Goal: Task Accomplishment & Management: Use online tool/utility

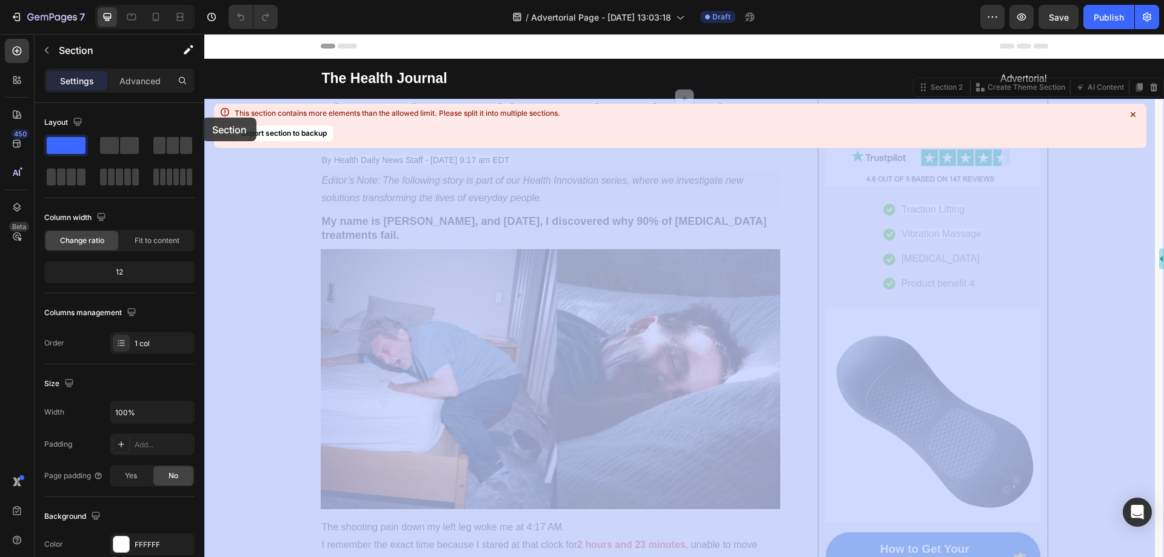
drag, startPoint x: 234, startPoint y: 106, endPoint x: 407, endPoint y: 152, distance: 178.6
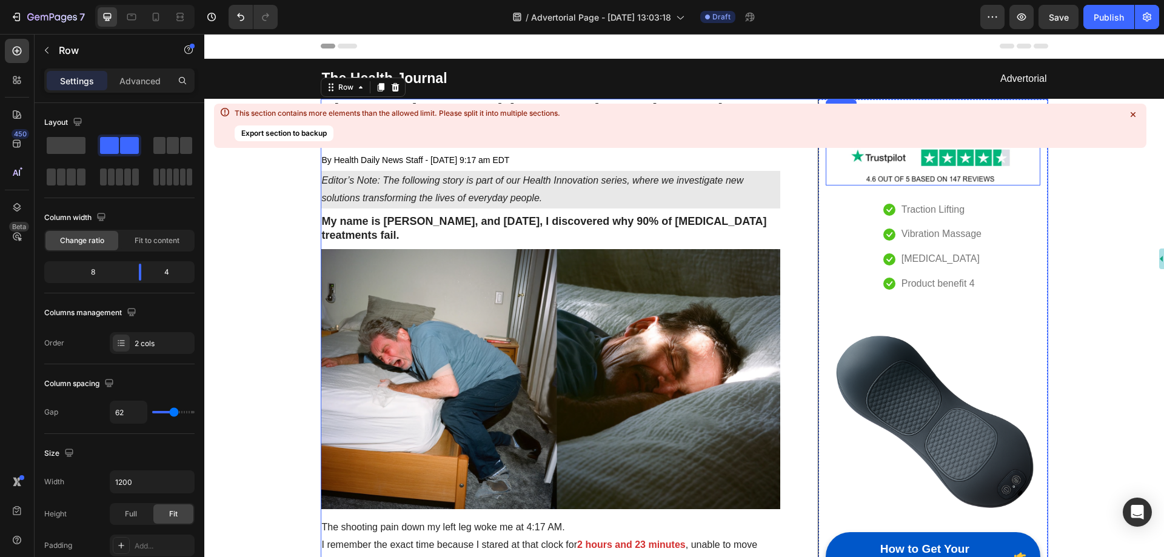
click at [1134, 113] on icon at bounding box center [1133, 115] width 12 height 12
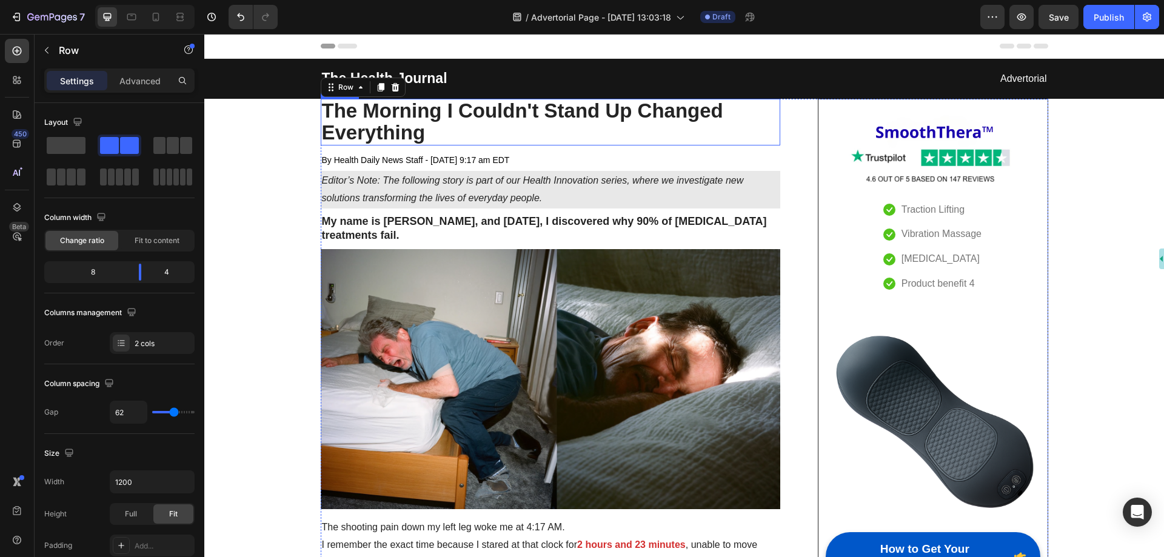
drag, startPoint x: 1262, startPoint y: 47, endPoint x: 741, endPoint y: 121, distance: 526.6
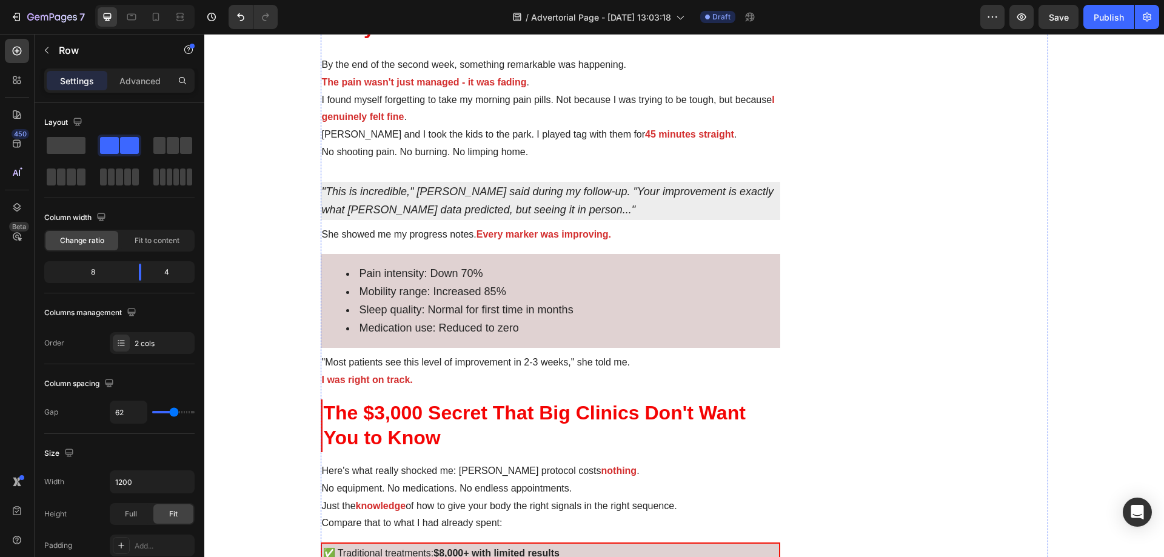
scroll to position [2546, 0]
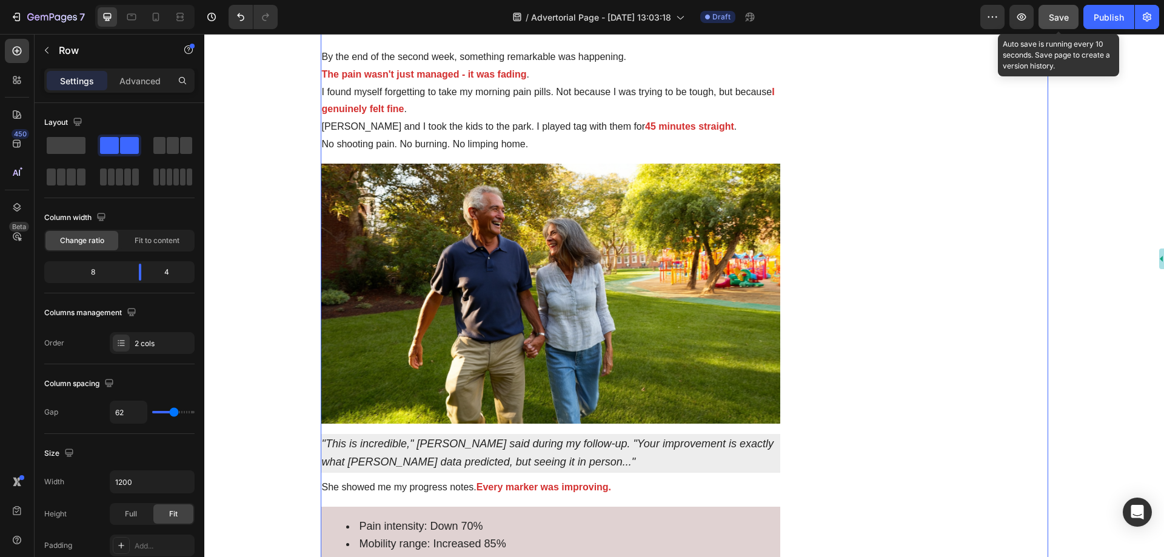
click at [1055, 18] on span "Save" at bounding box center [1059, 17] width 20 height 10
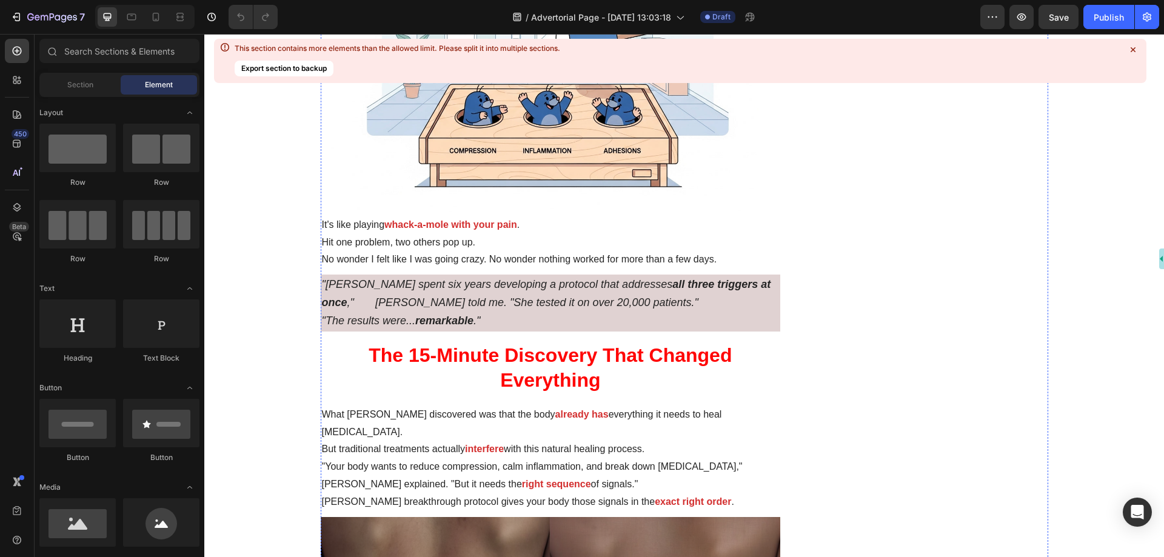
scroll to position [1576, 0]
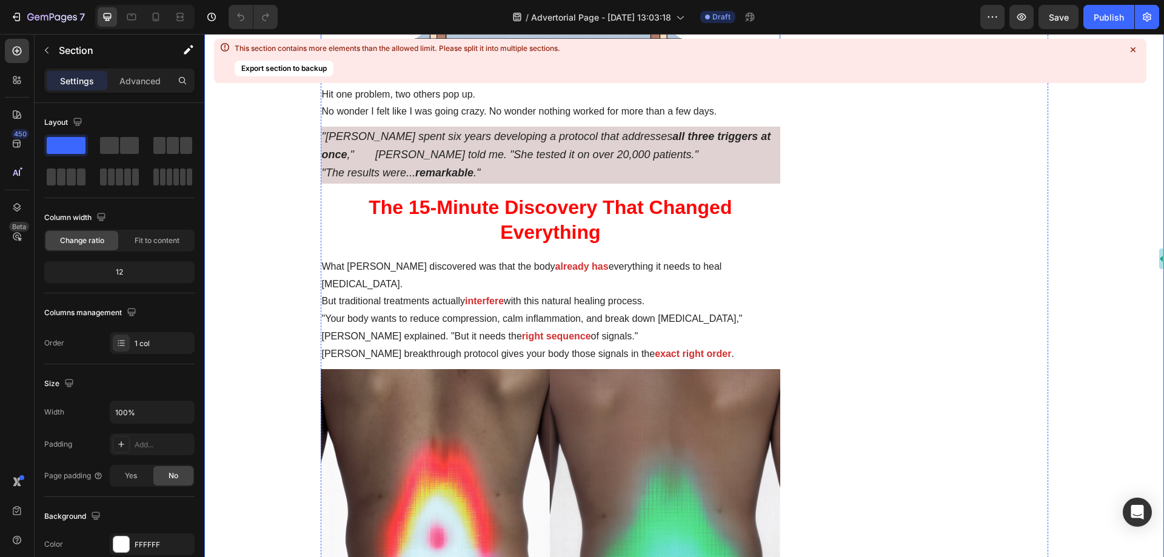
scroll to position [1637, 0]
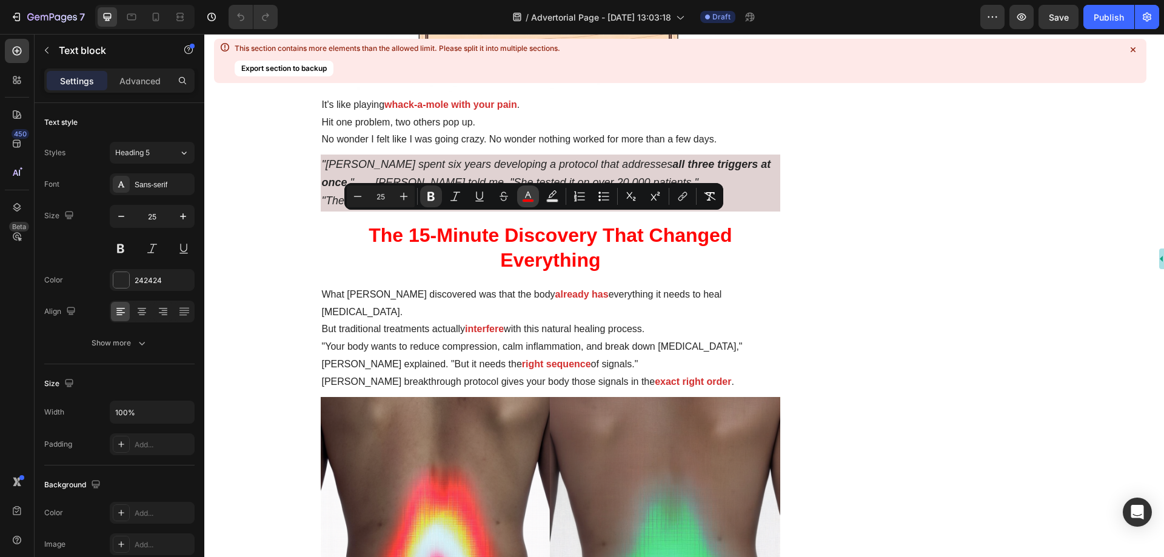
click at [529, 196] on icon "Editor contextual toolbar" at bounding box center [528, 196] width 12 height 12
type input "FF0000"
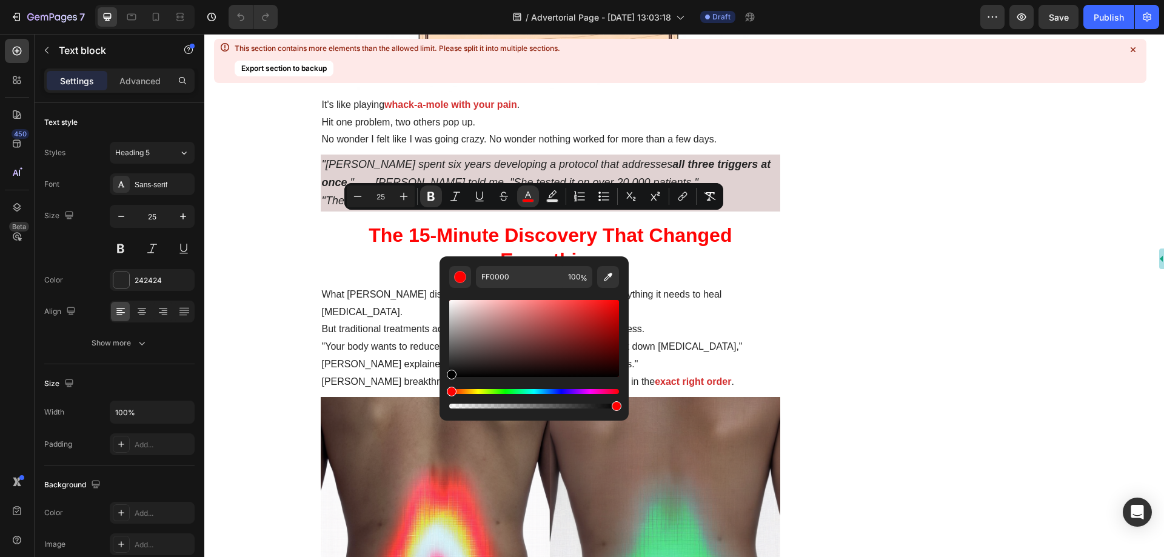
type input "000000"
drag, startPoint x: 456, startPoint y: 369, endPoint x: 449, endPoint y: 377, distance: 10.8
click at [449, 377] on div "Editor contextual toolbar" at bounding box center [534, 338] width 170 height 77
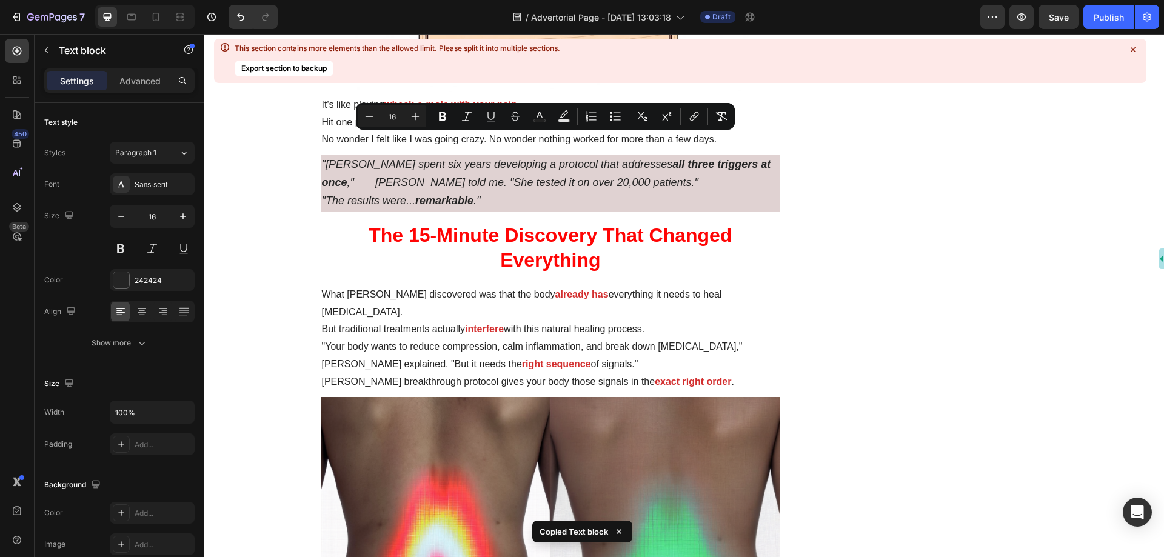
copy div ""Traditional therapy treats one at a time ," Dr. Martinez continued. "Physical …"
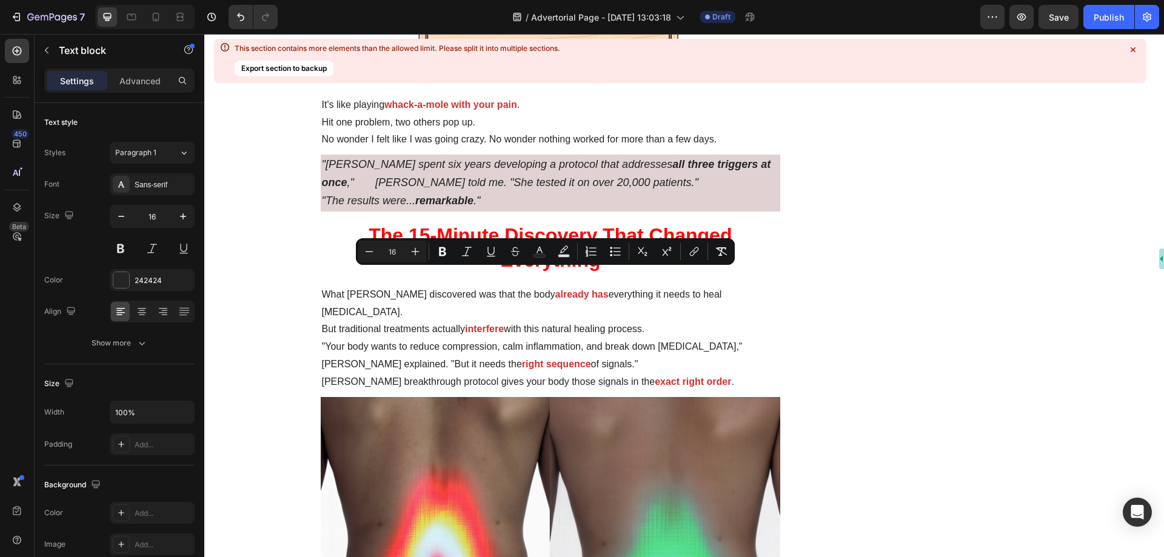
copy div "Think about it: When you get temporary relief from a treatment, what's really h…"
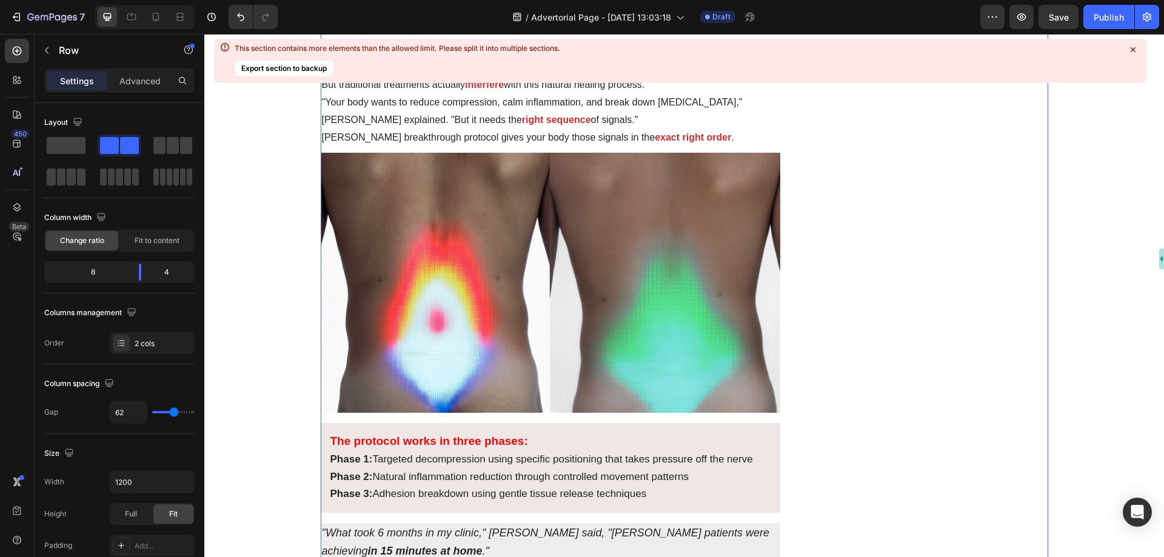
scroll to position [2000, 0]
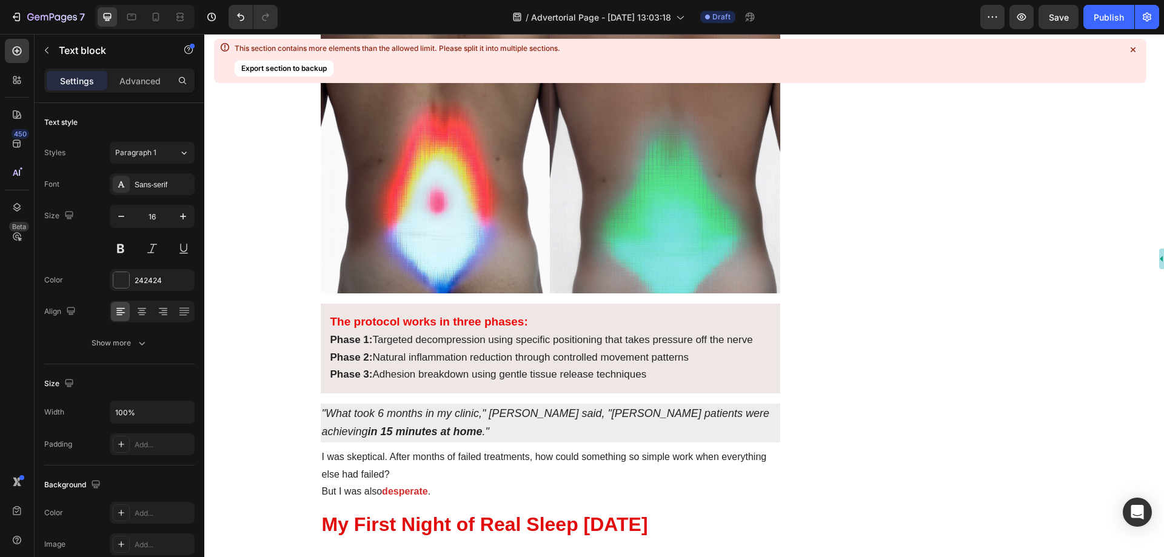
copy div "It's like playing whack-a-mole with your pain . Hit one problem, two others pop…"
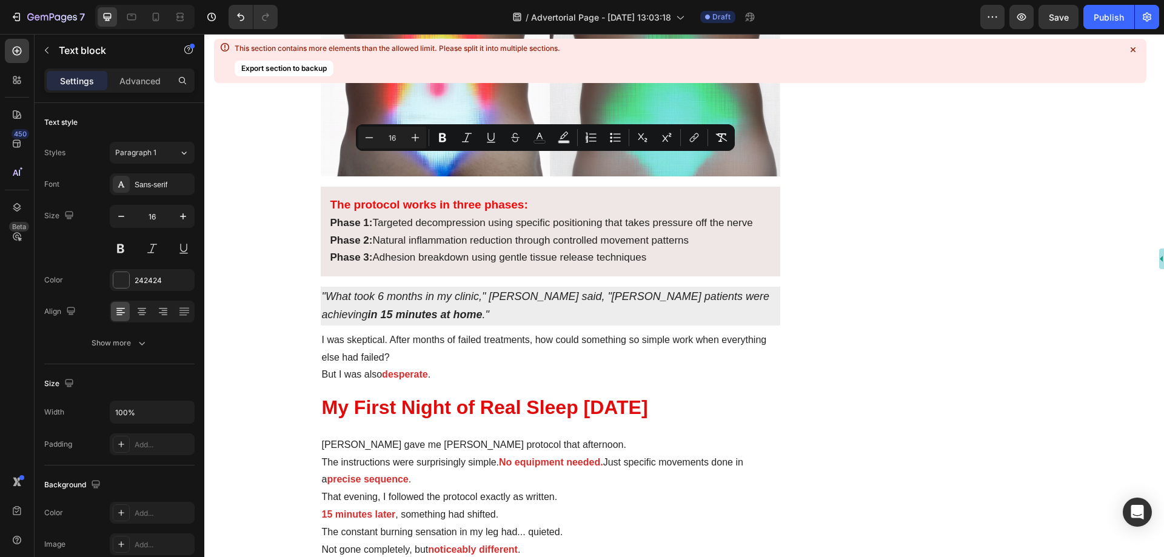
scroll to position [2122, 0]
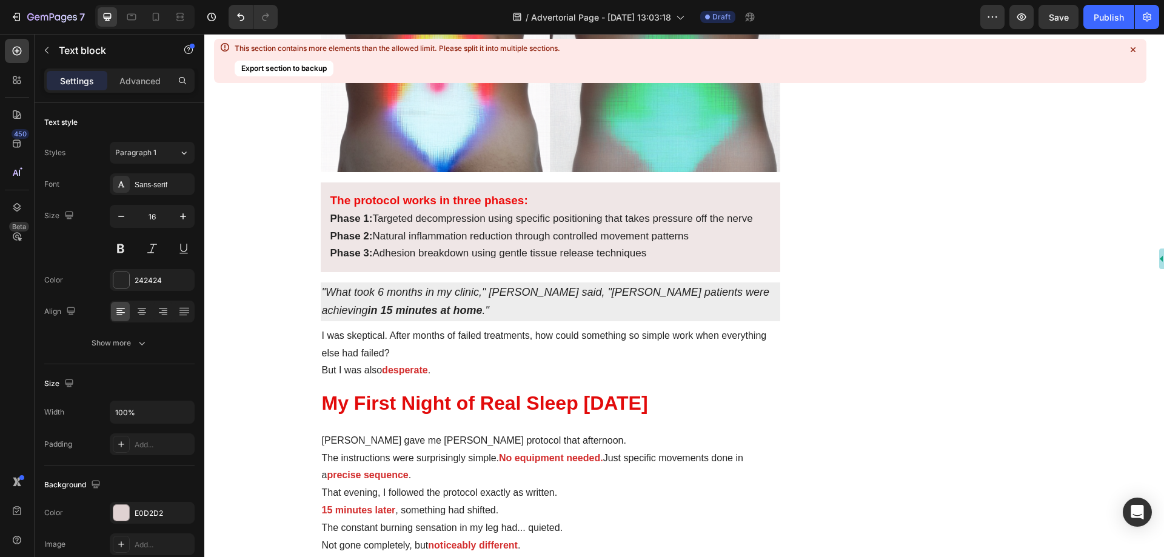
copy div "Header The Morning I Couldn't Stand Up Changed Everything Heading By Health Dai…"
copy icon ""Dr. Chen spent six years developing a protocol that addresses all three trigge…"
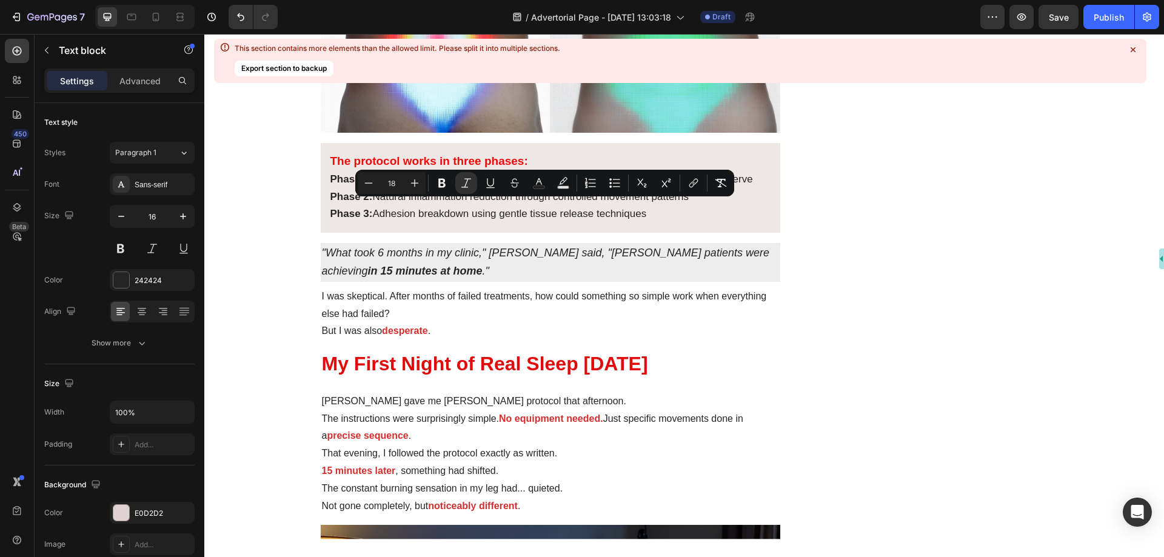
scroll to position [2182, 0]
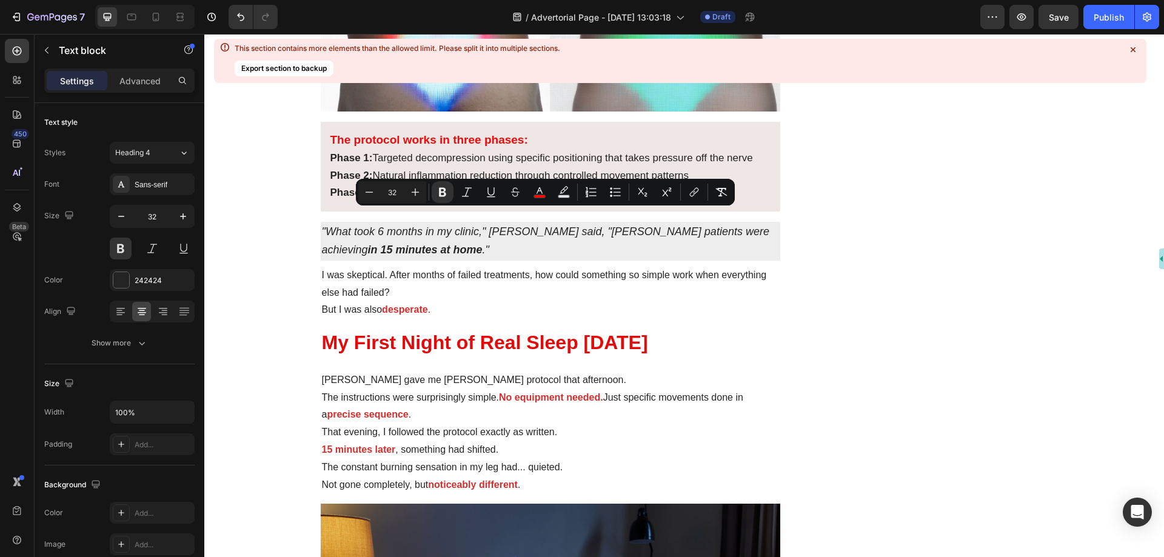
copy strong "The 15-Minute Discovery That Changed Everything"
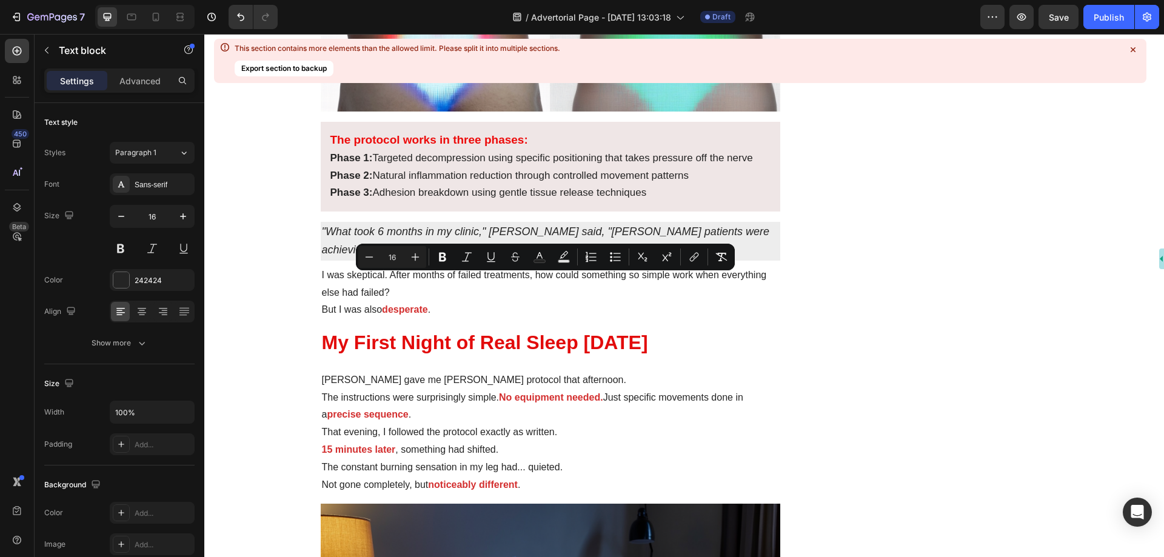
copy div "What Dr. Chen discovered was that the body already has everything it needs to h…"
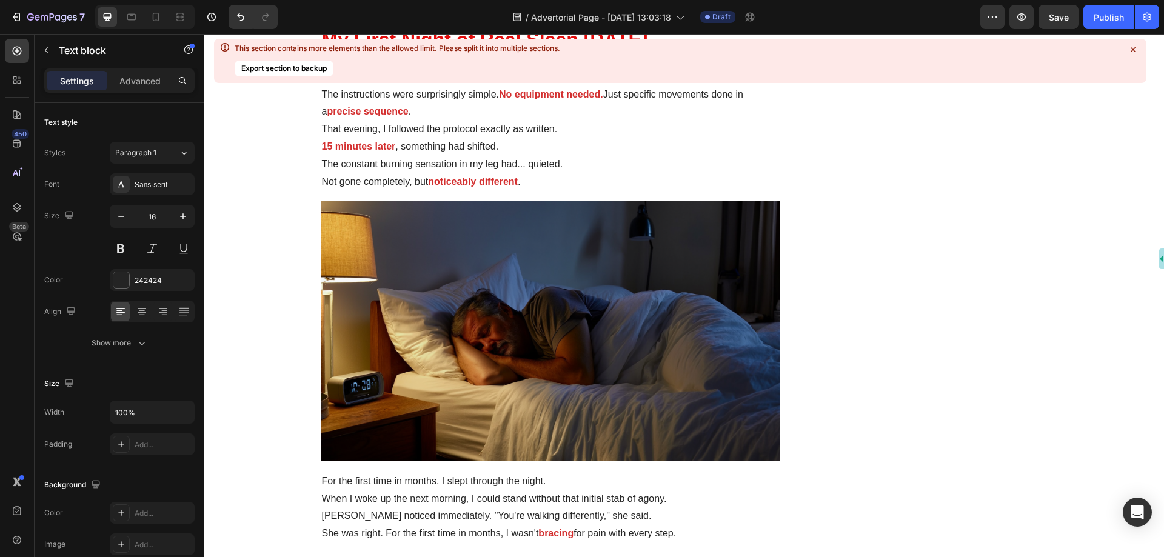
scroll to position [2546, 0]
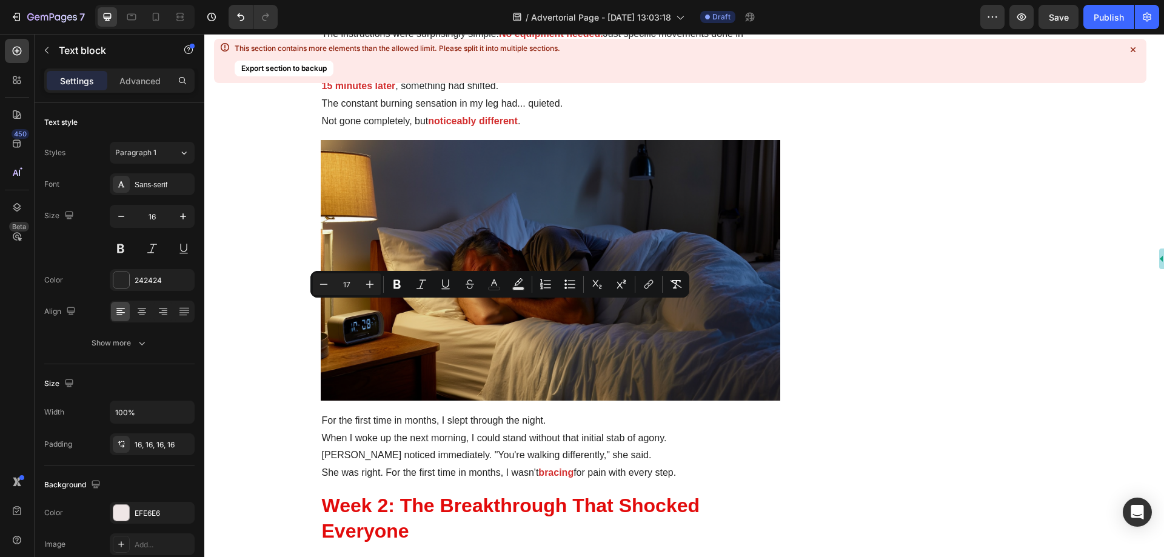
type input "19"
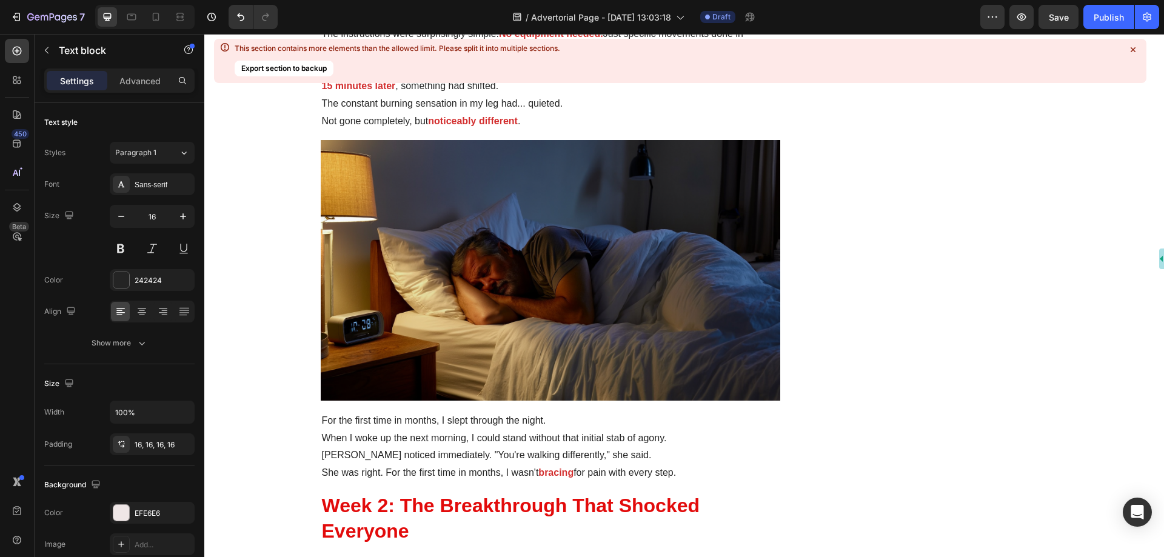
copy div "The protocol works in three phases: Phase 1: Targeted decompression using speci…"
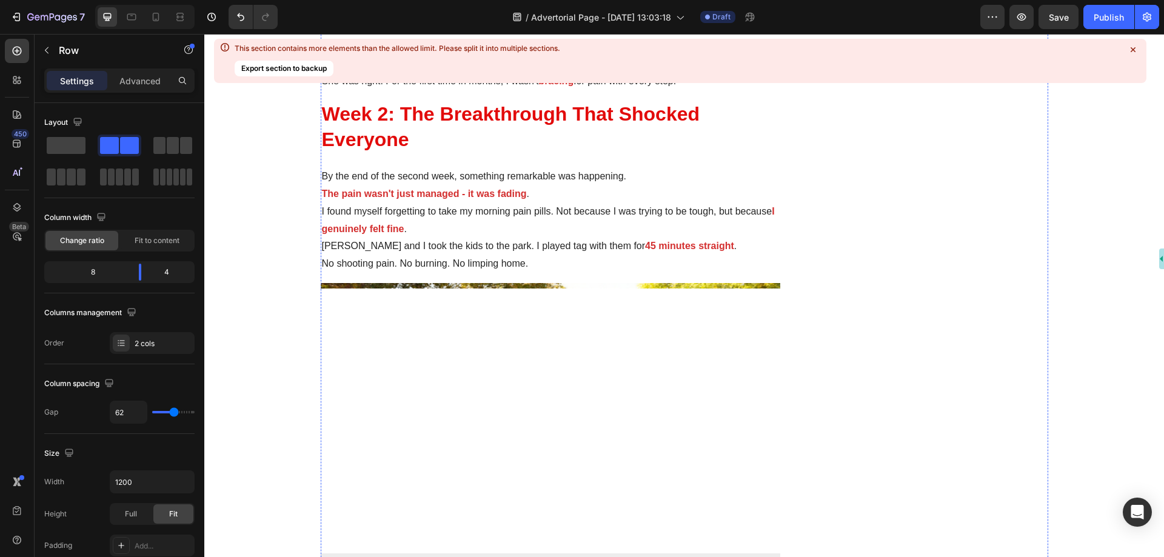
scroll to position [2849, 0]
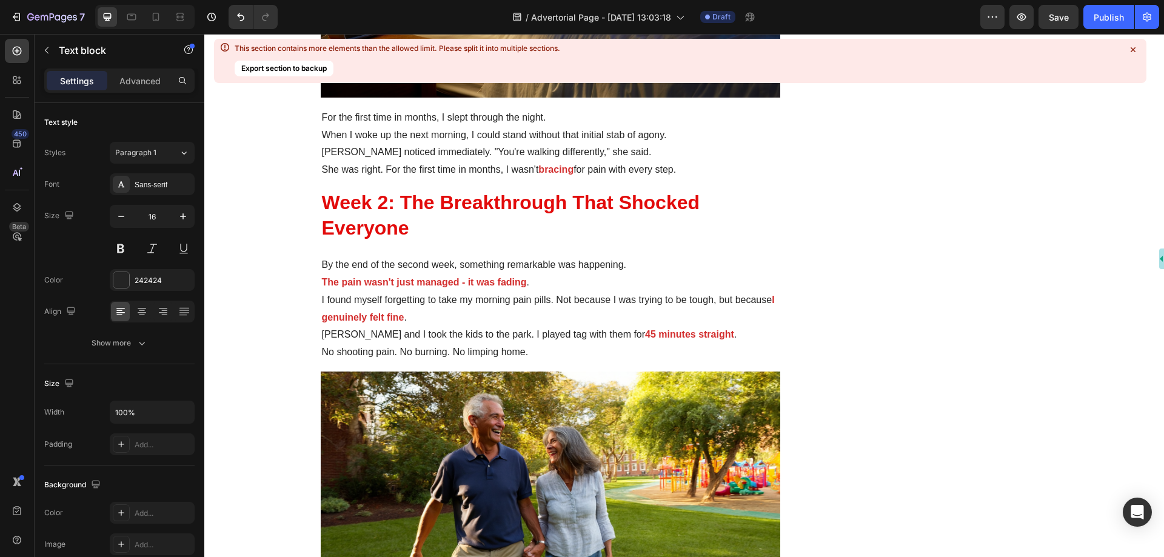
copy div "I was skeptical. After months of failed treatments, how could something so simp…"
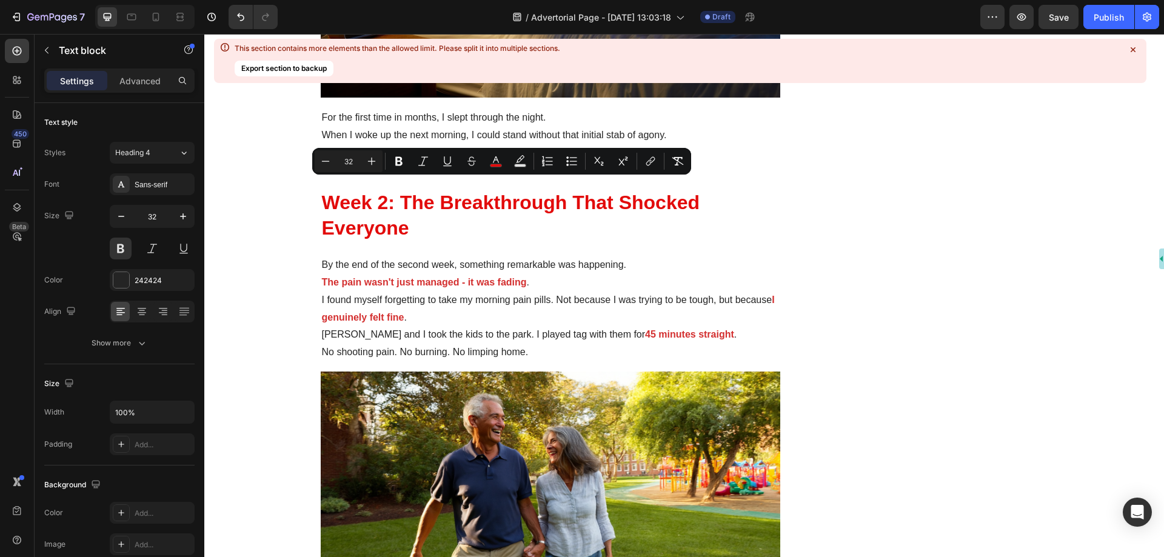
copy span "My First Night of Real Sleep [DATE]"
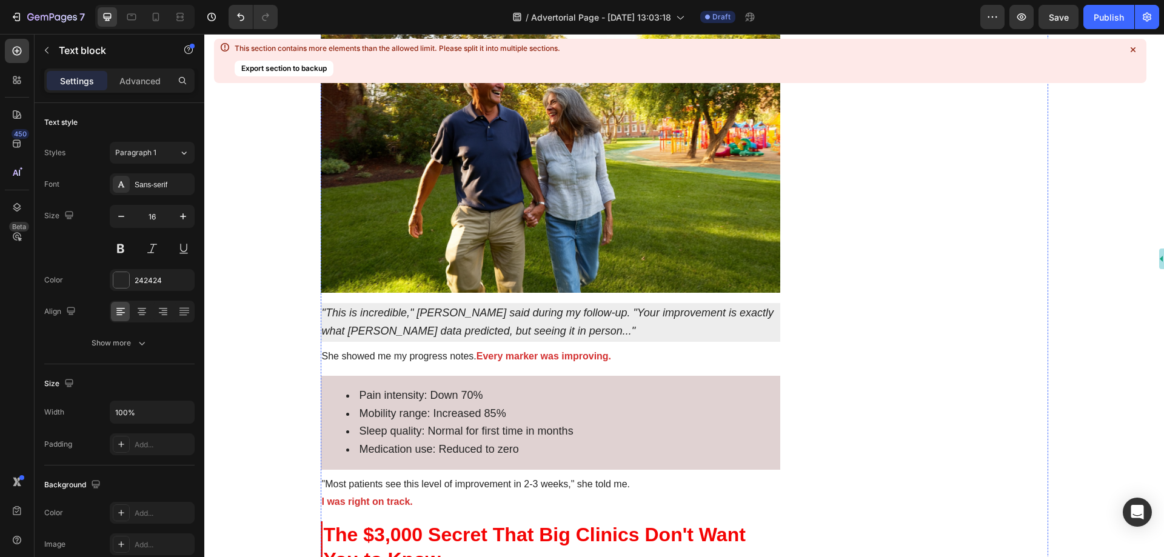
scroll to position [3334, 0]
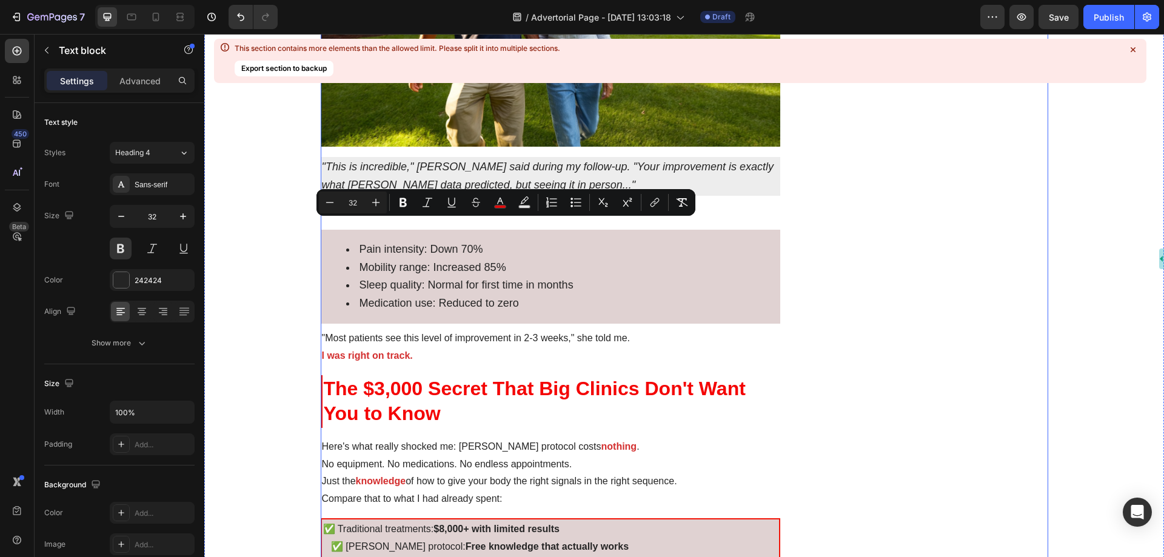
click at [857, 287] on div "Image Icon Traction Lifting Text block Icon Vibration Massage Text block Icon H…" at bounding box center [933, 333] width 230 height 7136
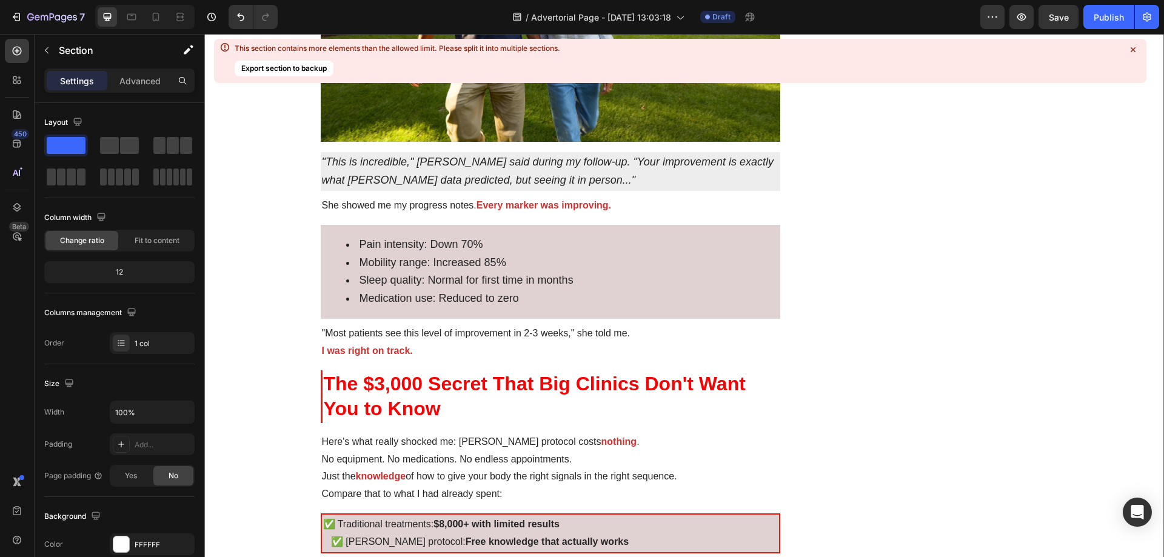
click at [288, 291] on div "The Morning I Couldn't Stand Up Changed Everything Heading By Health Daily News…" at bounding box center [684, 330] width 960 height 7131
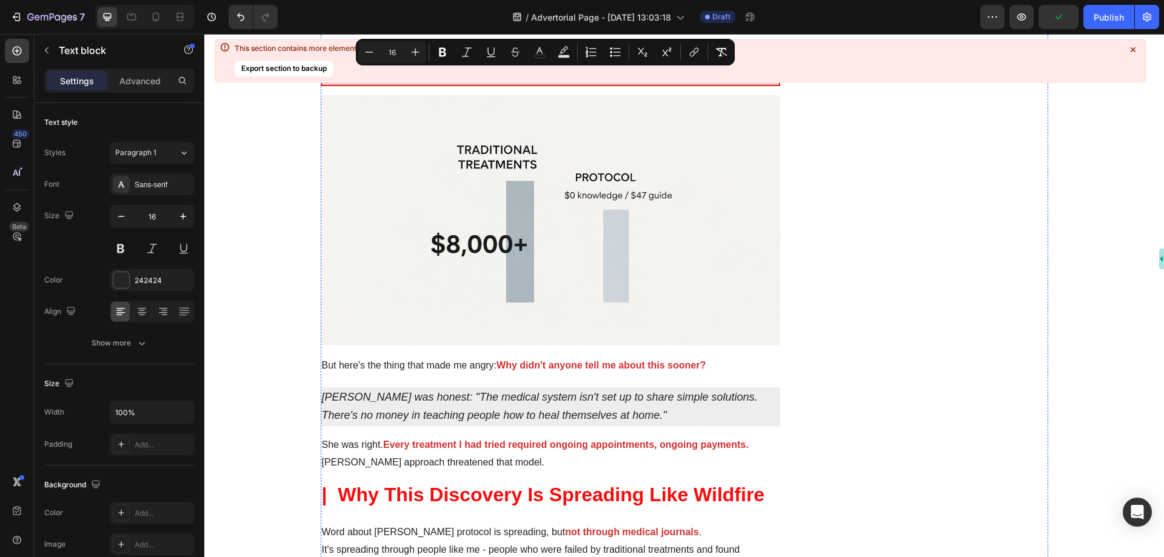
scroll to position [3819, 0]
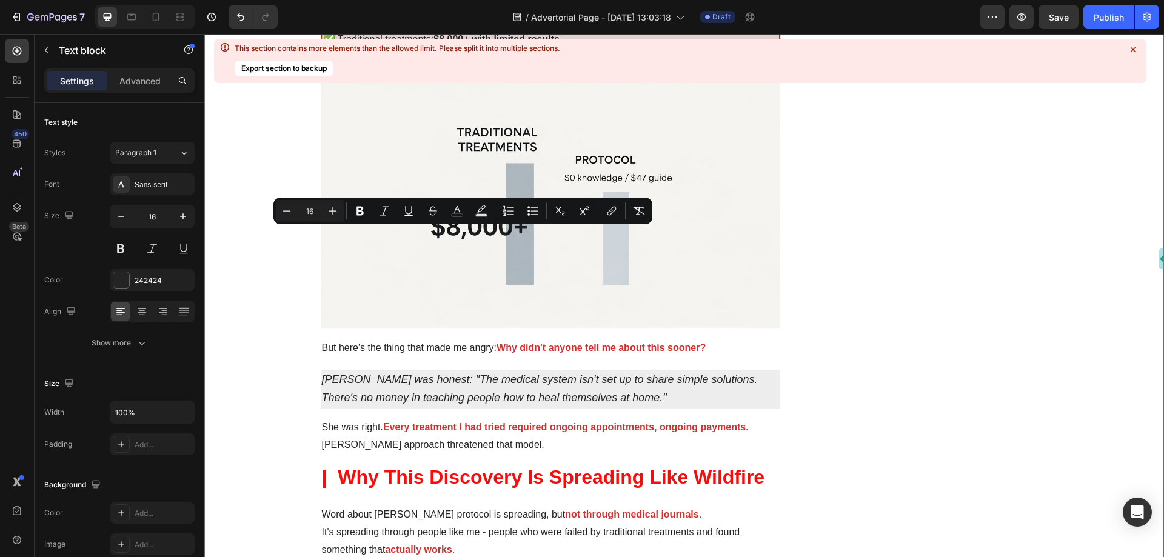
click at [266, 270] on div "The Morning I Couldn't Stand Up Changed Everything Heading By Health Daily News…" at bounding box center [684, 94] width 960 height 7628
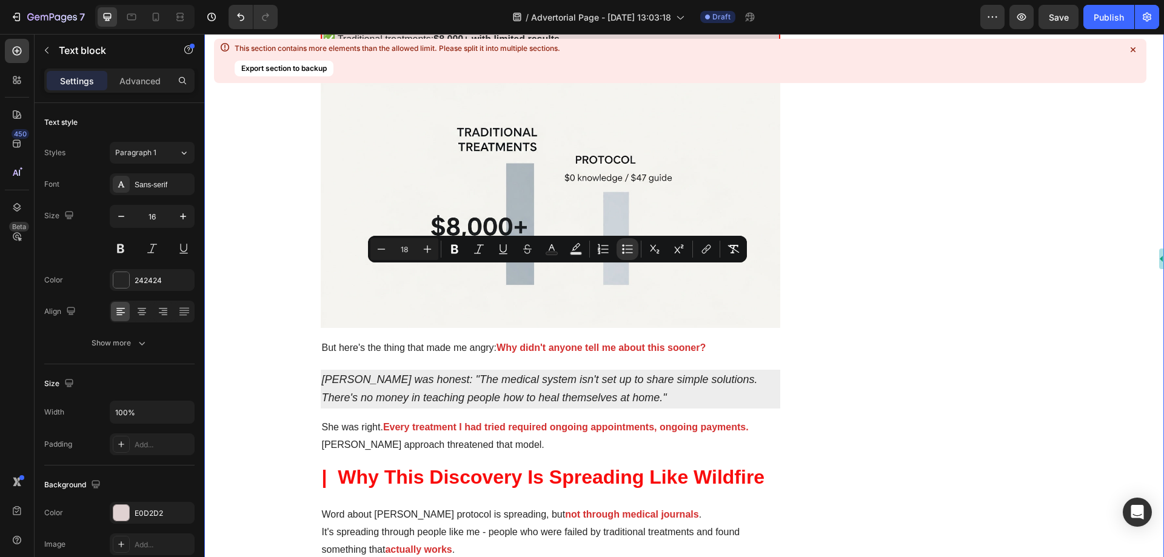
click at [253, 249] on div "The Morning I Couldn't Stand Up Changed Everything Heading By Health Daily News…" at bounding box center [684, 94] width 960 height 7628
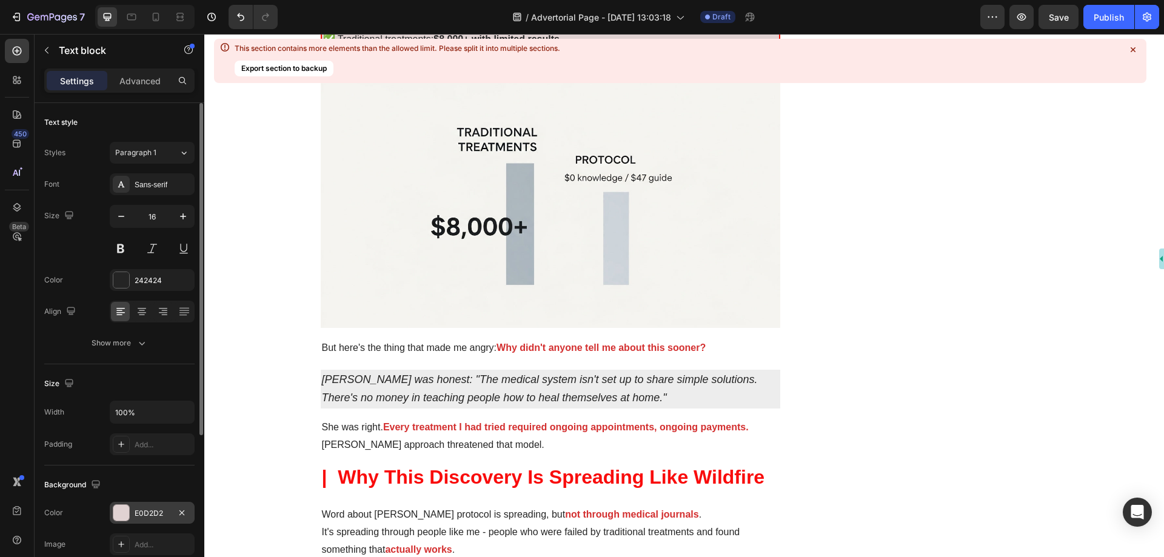
click at [135, 508] on div "E0D2D2" at bounding box center [152, 513] width 35 height 11
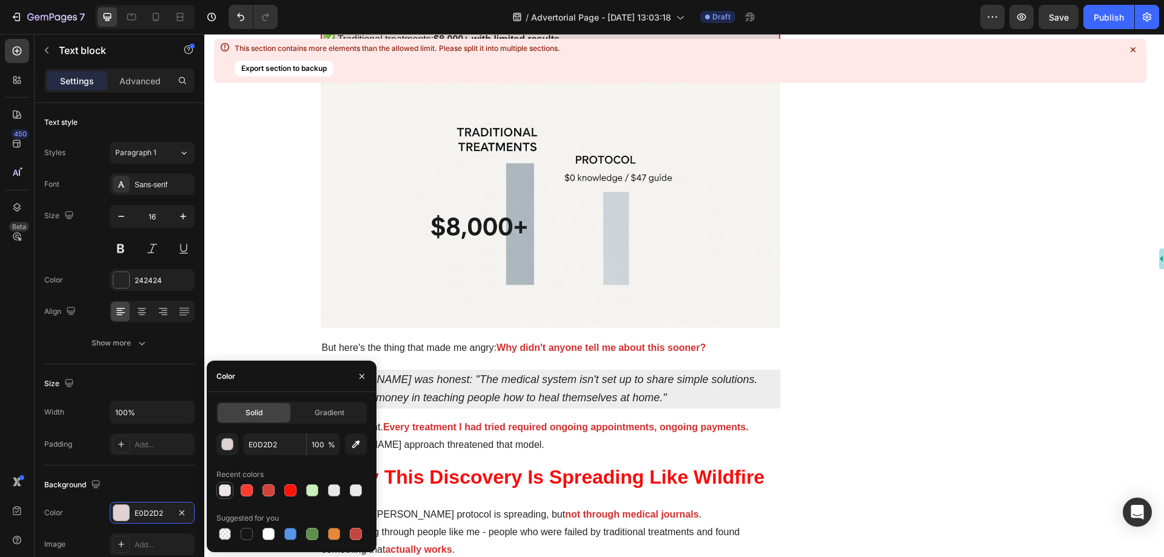
click at [222, 490] on div at bounding box center [225, 490] width 12 height 12
type input "EFE6E6"
click at [911, 301] on div "Image Icon Traction Lifting Text block Icon Vibration Massage Text block Icon H…" at bounding box center [933, 94] width 230 height 7628
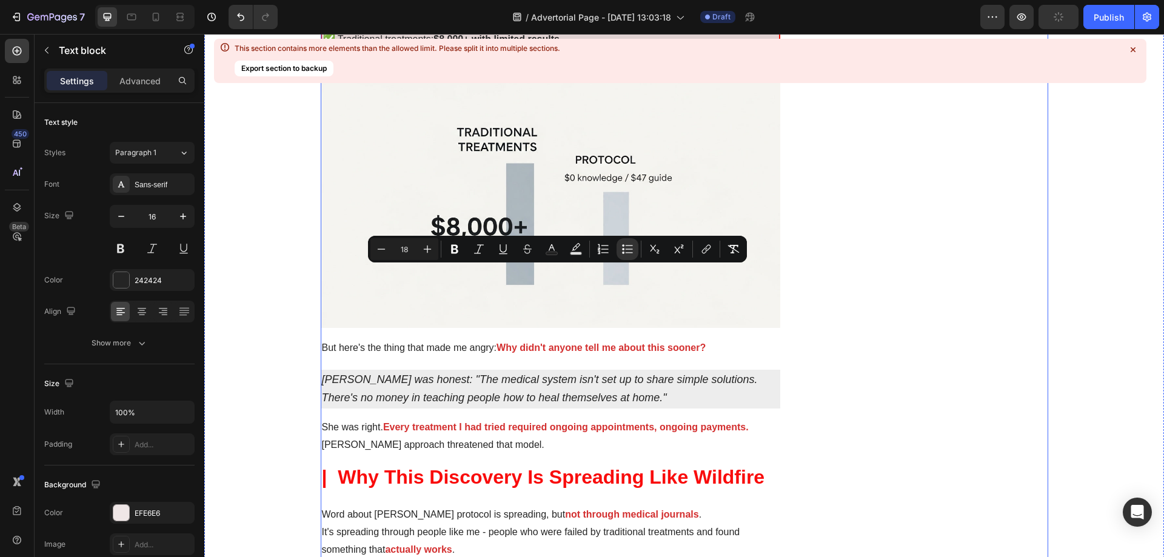
click at [821, 373] on div "Image Icon Traction Lifting Text block Icon Vibration Massage Text block Icon H…" at bounding box center [933, 94] width 230 height 7628
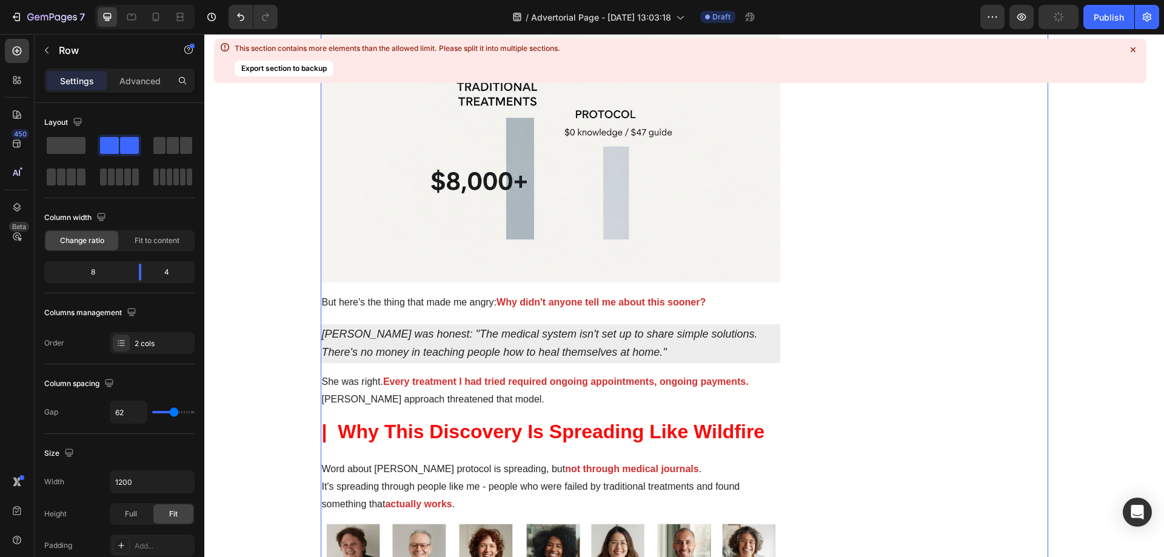
scroll to position [3940, 0]
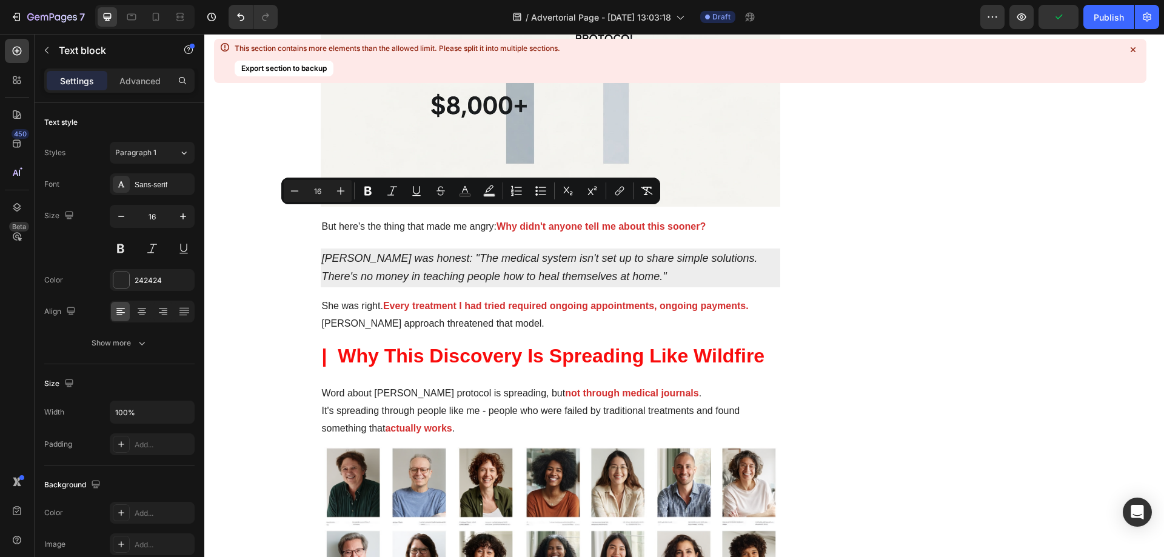
scroll to position [4062, 0]
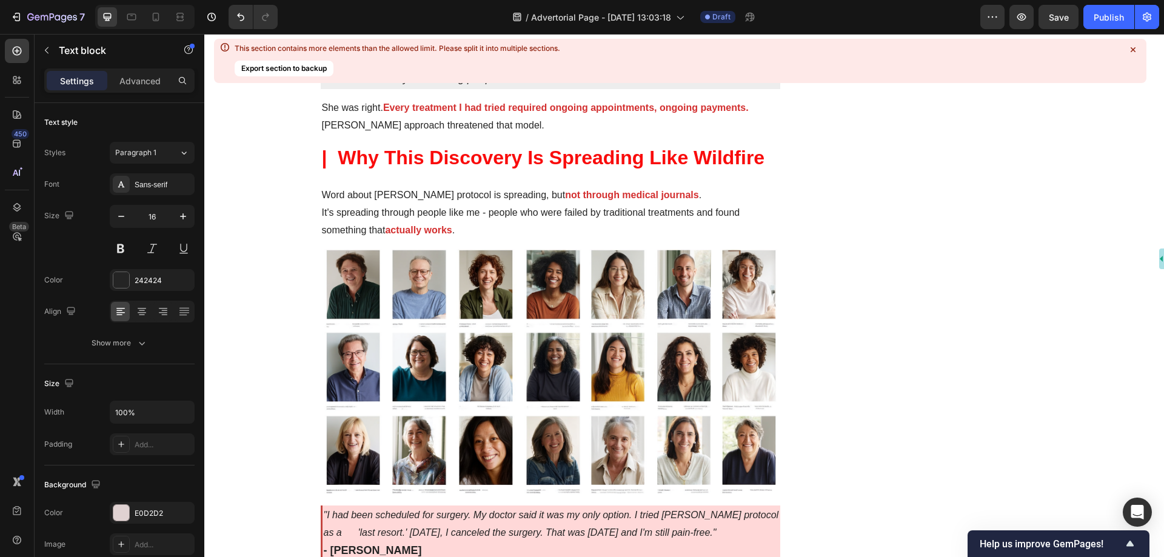
scroll to position [4243, 0]
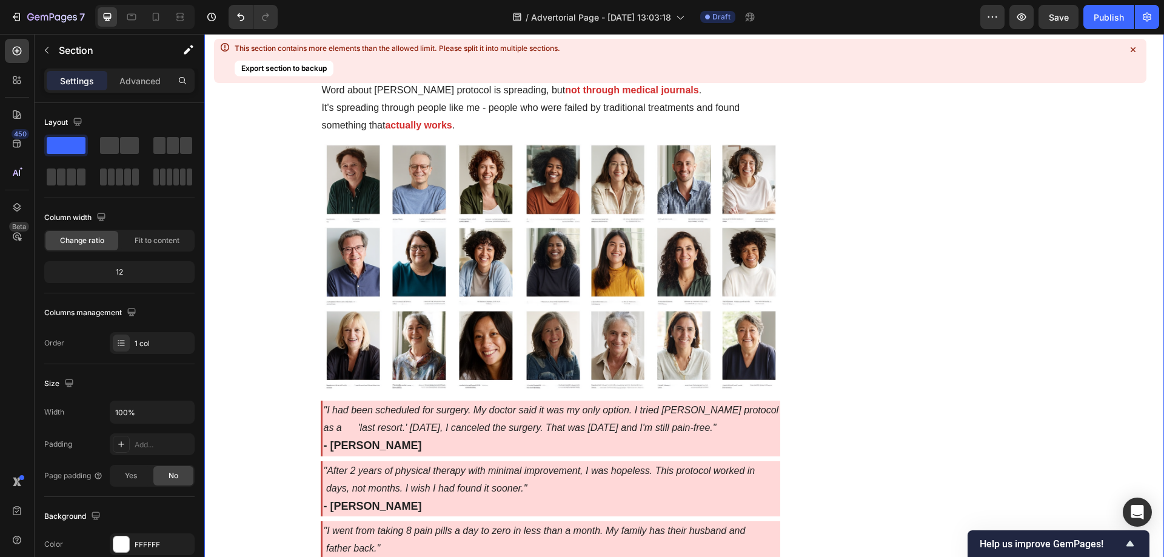
drag, startPoint x: 280, startPoint y: 269, endPoint x: 258, endPoint y: 272, distance: 22.0
drag, startPoint x: 273, startPoint y: 270, endPoint x: 249, endPoint y: 270, distance: 24.2
drag, startPoint x: 271, startPoint y: 269, endPoint x: 244, endPoint y: 267, distance: 26.8
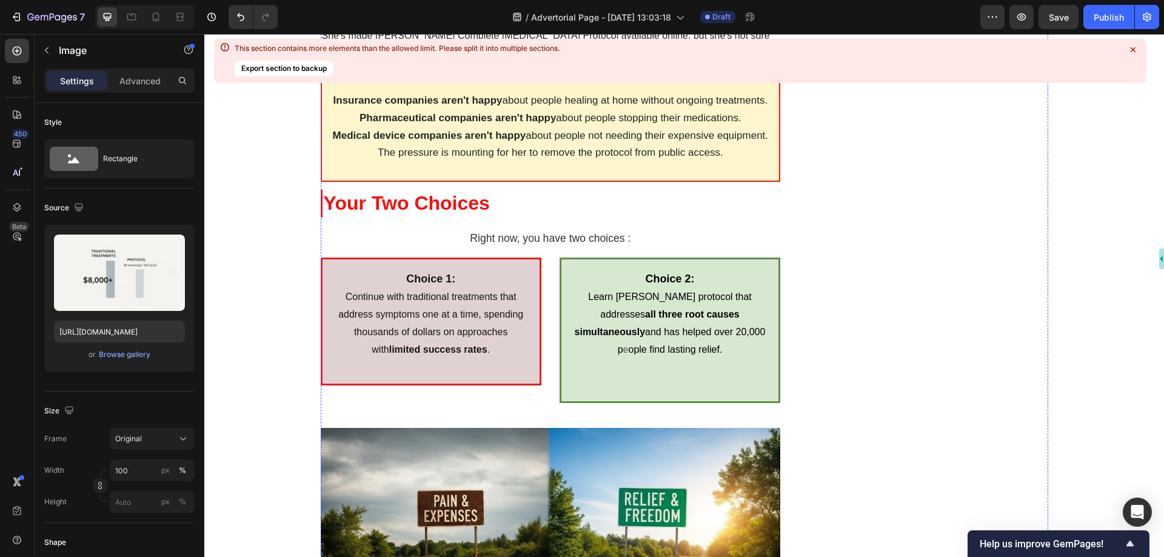
scroll to position [5153, 0]
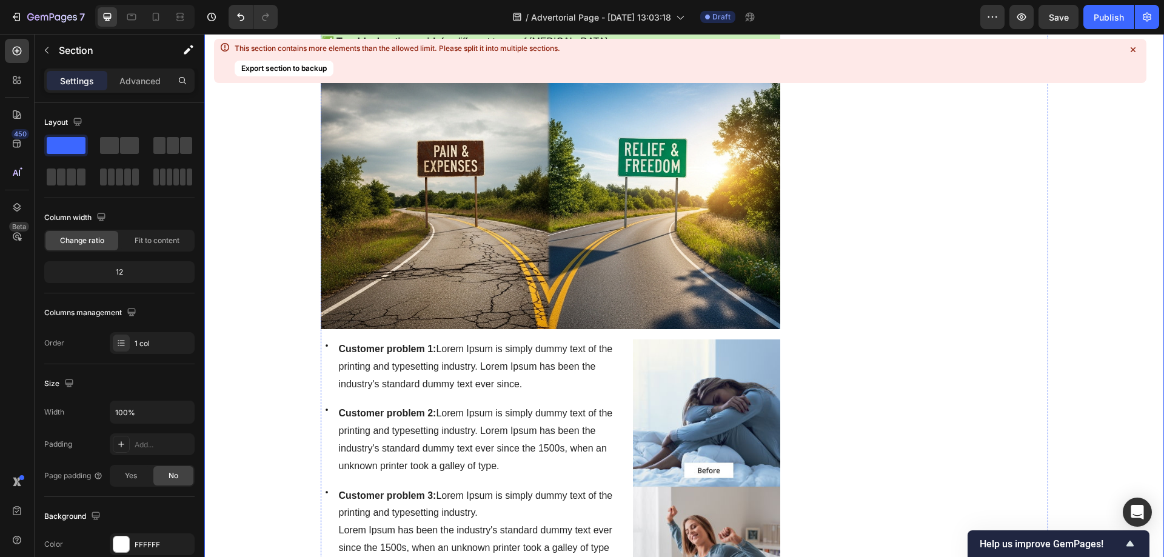
scroll to position [5820, 0]
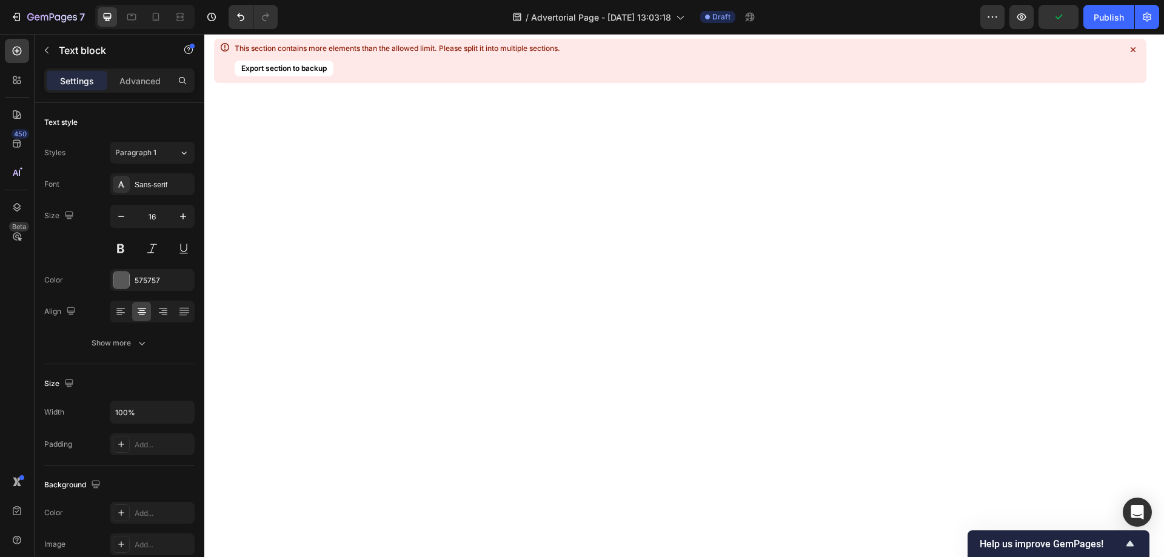
scroll to position [8487, 0]
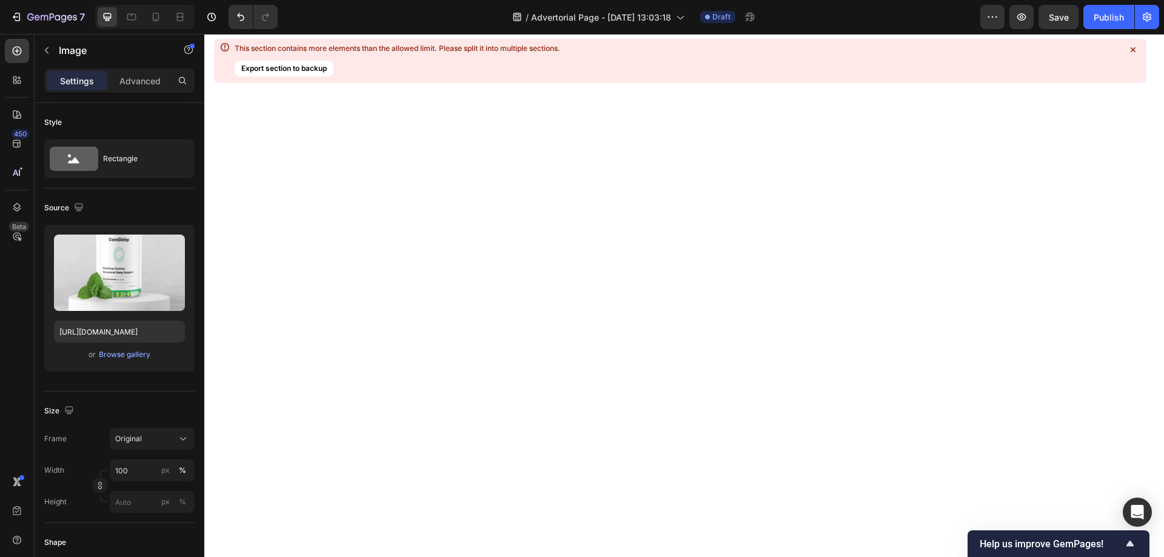
click at [113, 162] on div "Rectangle" at bounding box center [140, 159] width 74 height 28
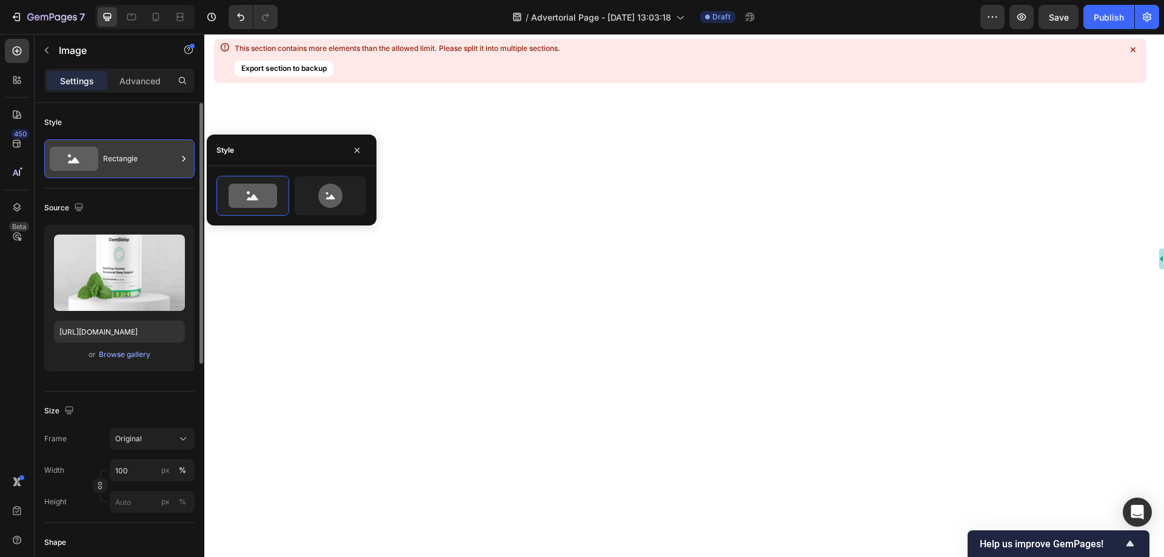
click at [113, 162] on div "Rectangle" at bounding box center [140, 159] width 74 height 28
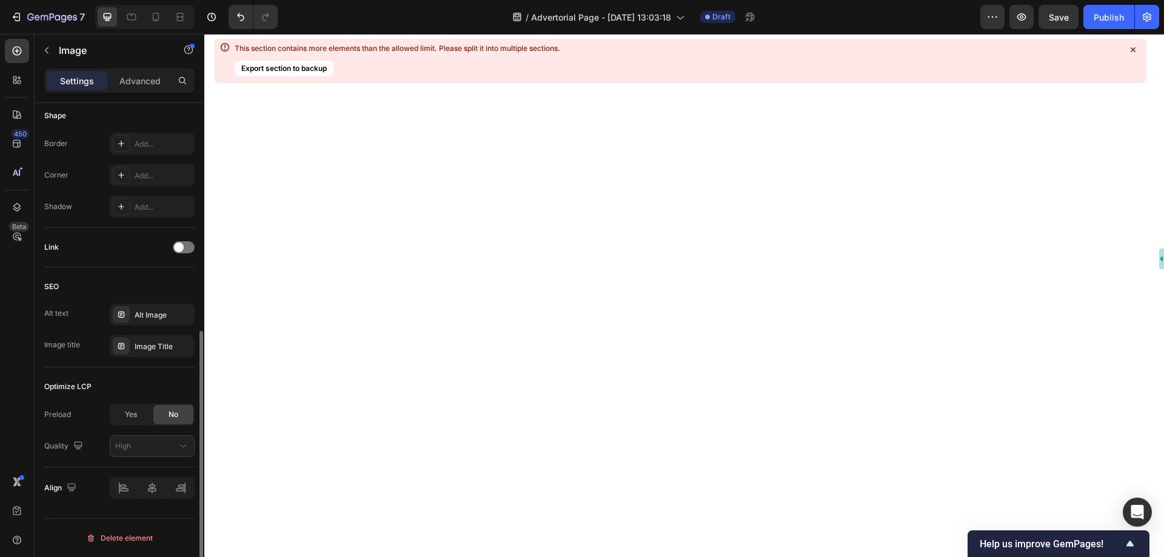
scroll to position [366, 0]
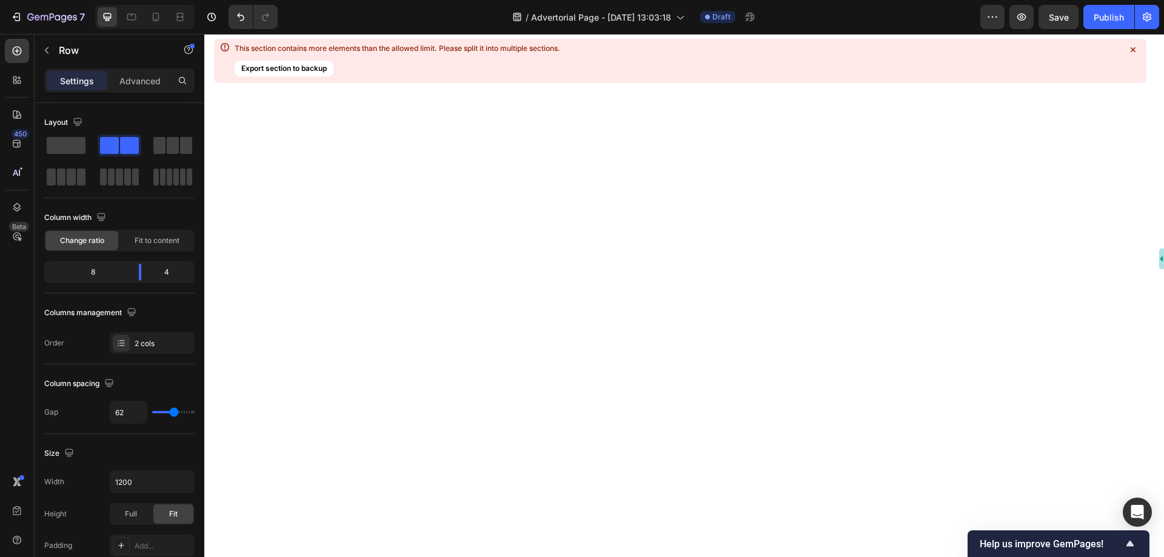
scroll to position [9093, 0]
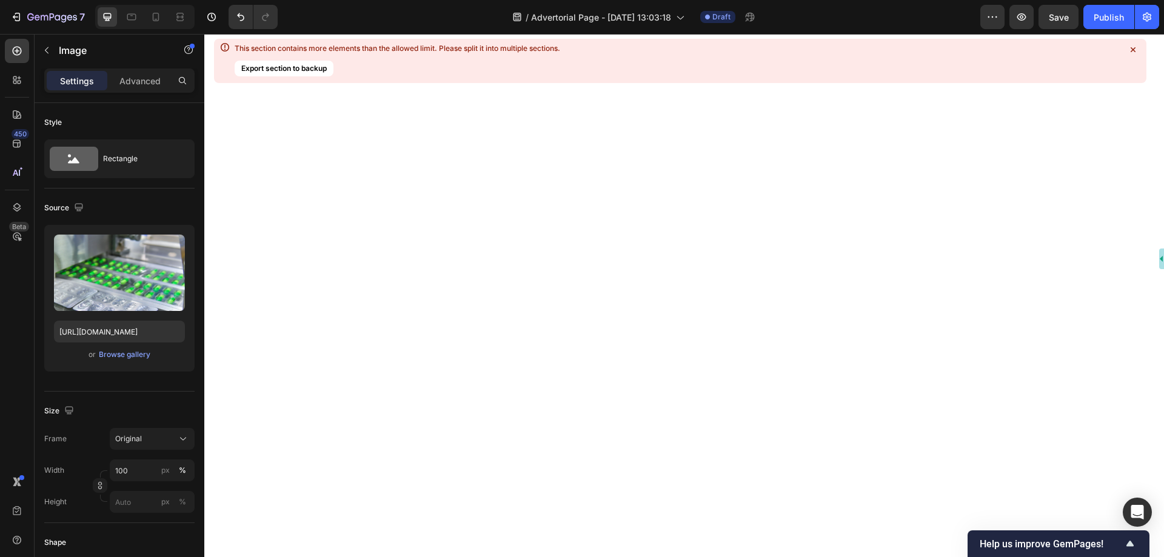
scroll to position [9578, 0]
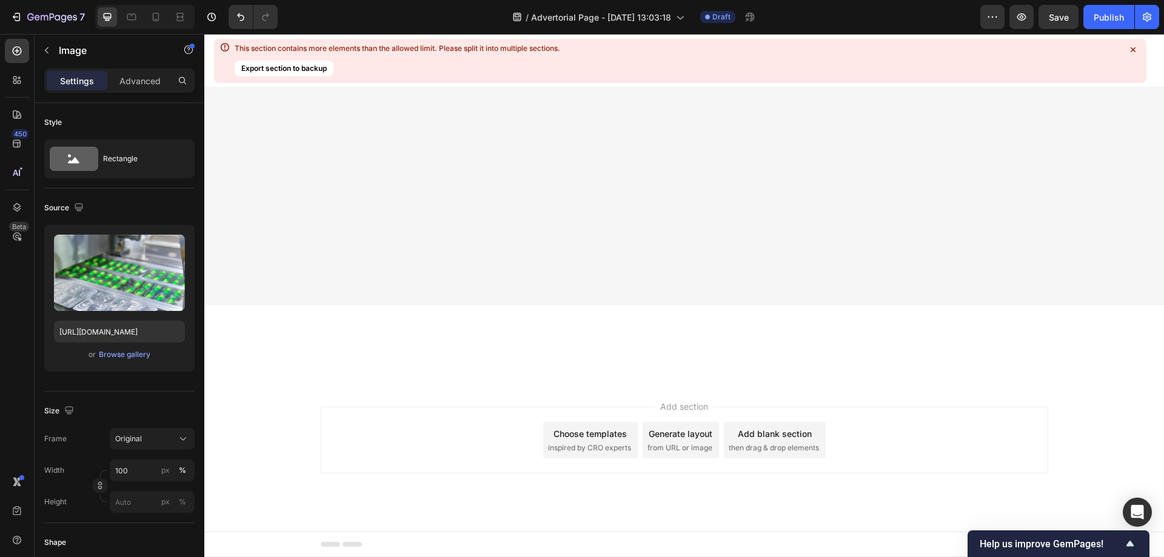
scroll to position [9335, 0]
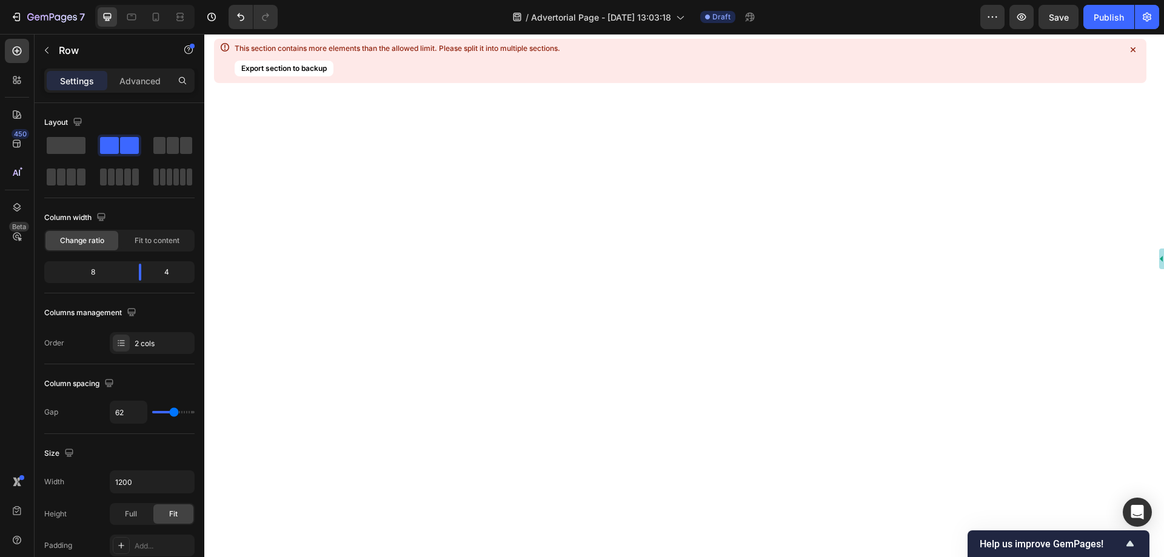
scroll to position [6789, 0]
click at [319, 69] on button "Export section to backup" at bounding box center [284, 69] width 99 height 16
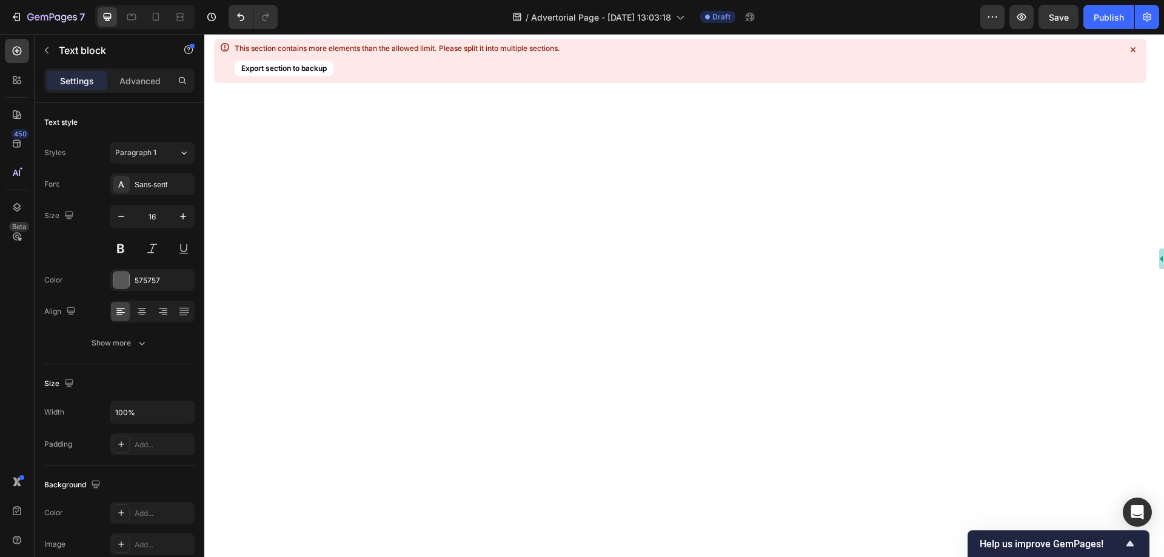
scroll to position [6304, 0]
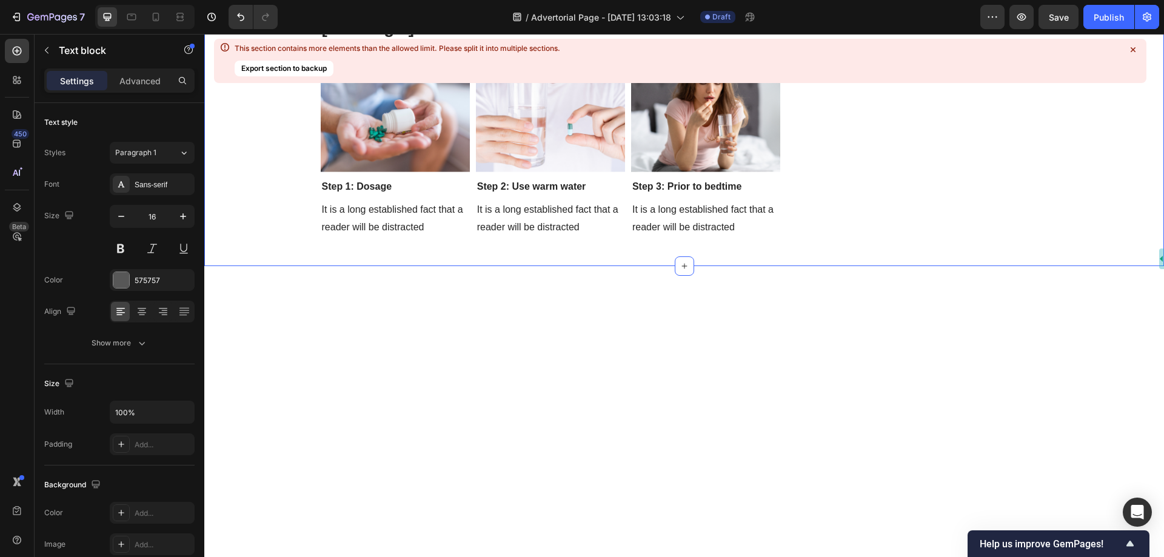
click at [1135, 48] on icon at bounding box center [1133, 50] width 12 height 12
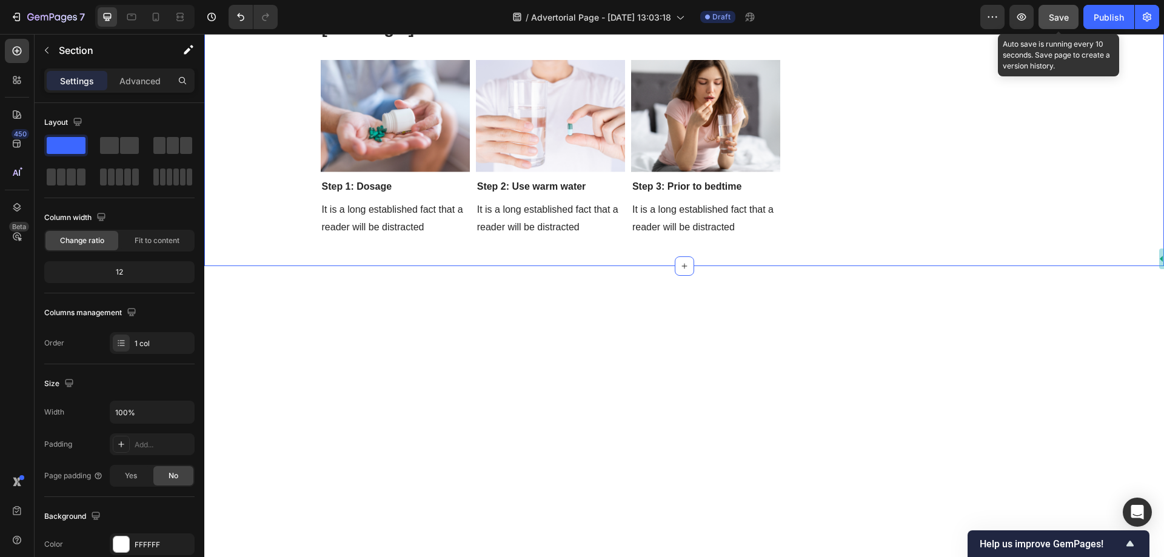
click at [1056, 19] on span "Save" at bounding box center [1059, 17] width 20 height 10
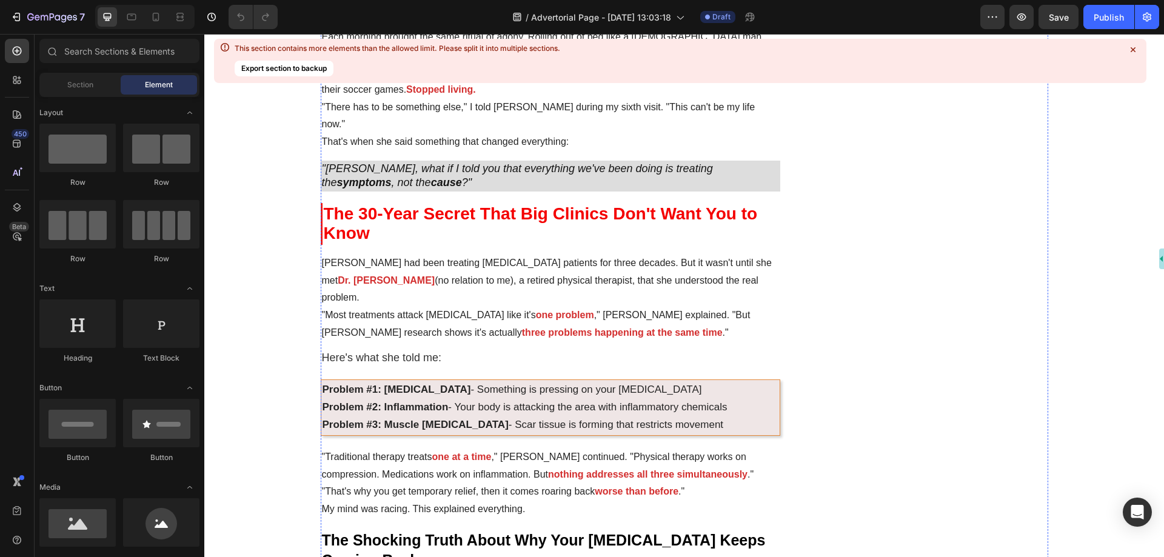
scroll to position [606, 0]
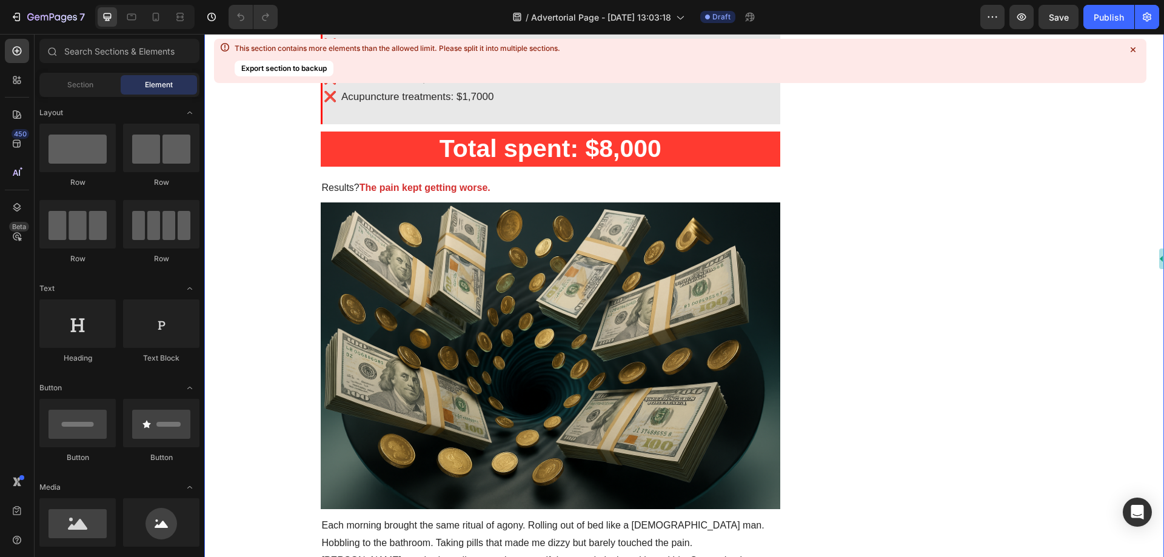
drag, startPoint x: 284, startPoint y: 231, endPoint x: 282, endPoint y: 223, distance: 8.1
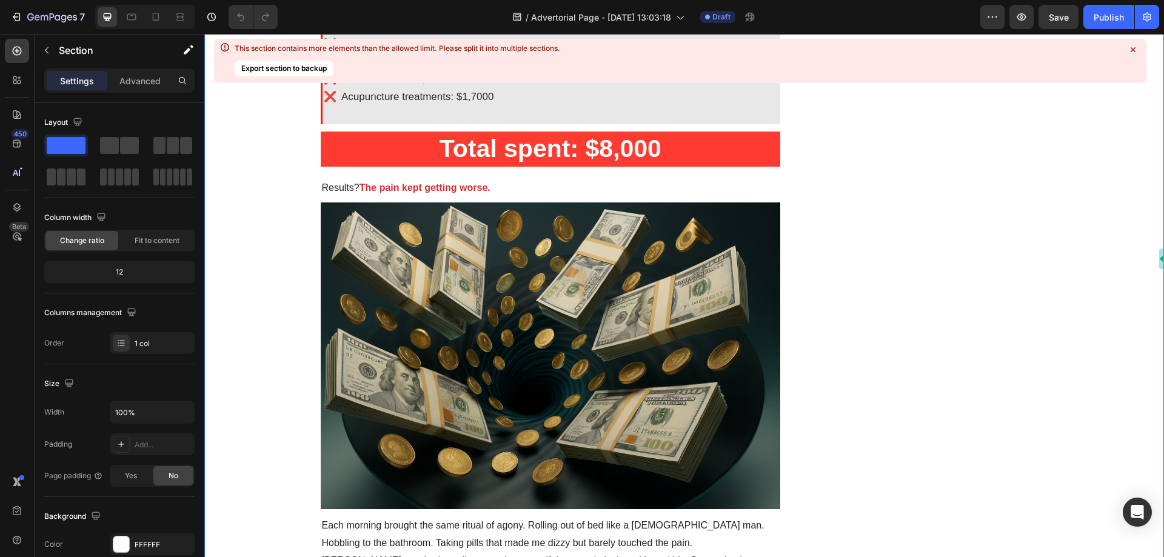
drag, startPoint x: 282, startPoint y: 223, endPoint x: 258, endPoint y: 174, distance: 54.8
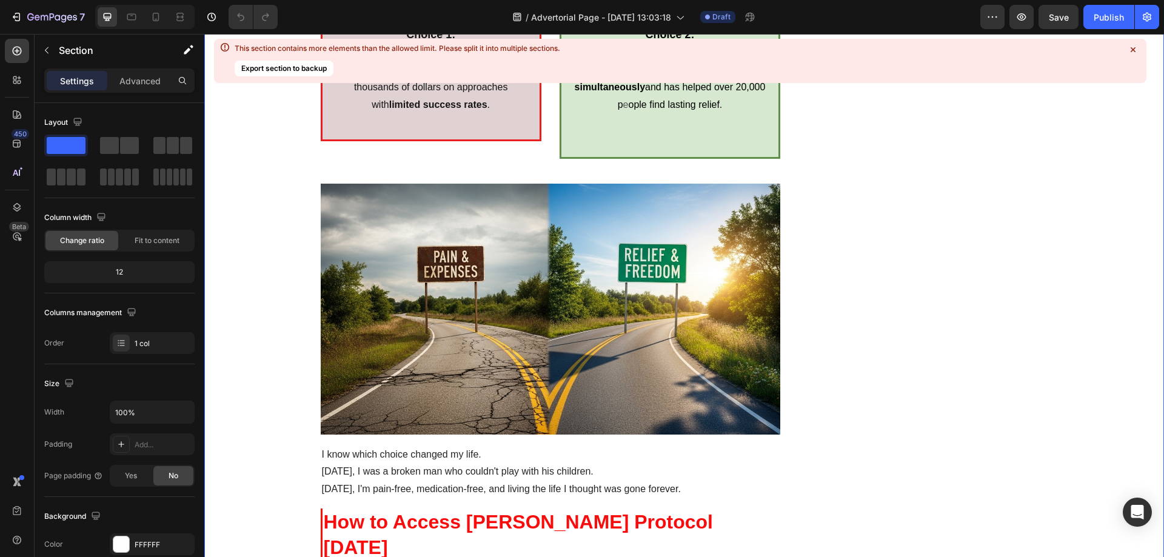
scroll to position [3940, 0]
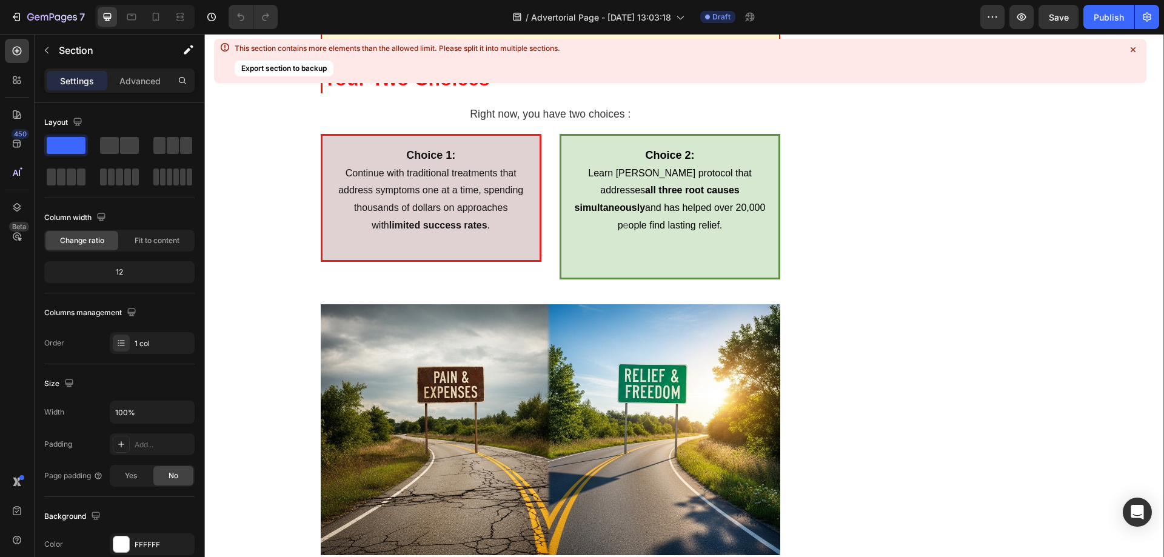
drag, startPoint x: 272, startPoint y: 211, endPoint x: 262, endPoint y: 135, distance: 76.4
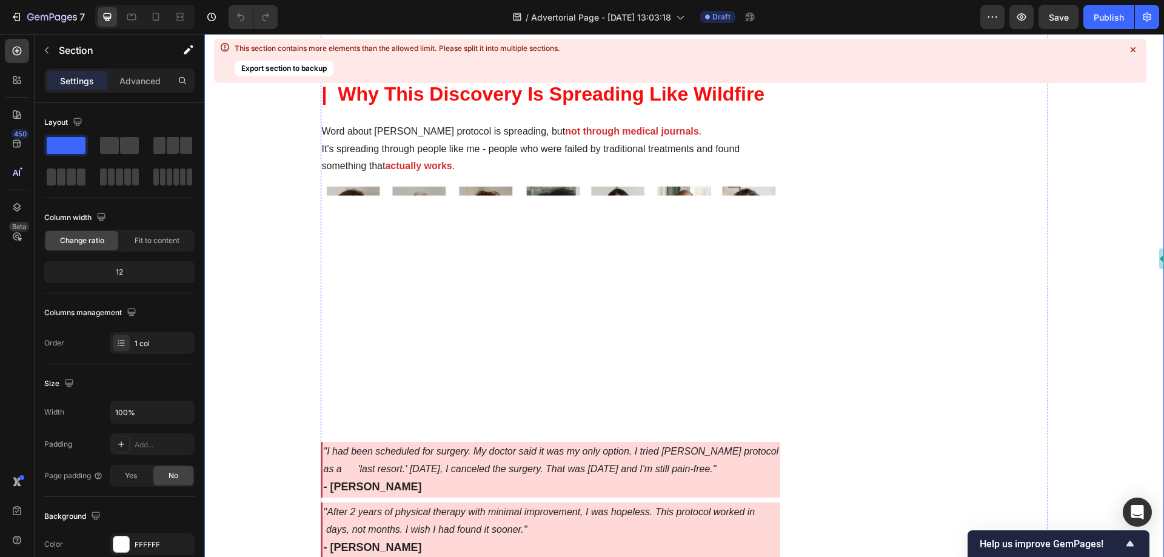
scroll to position [3152, 0]
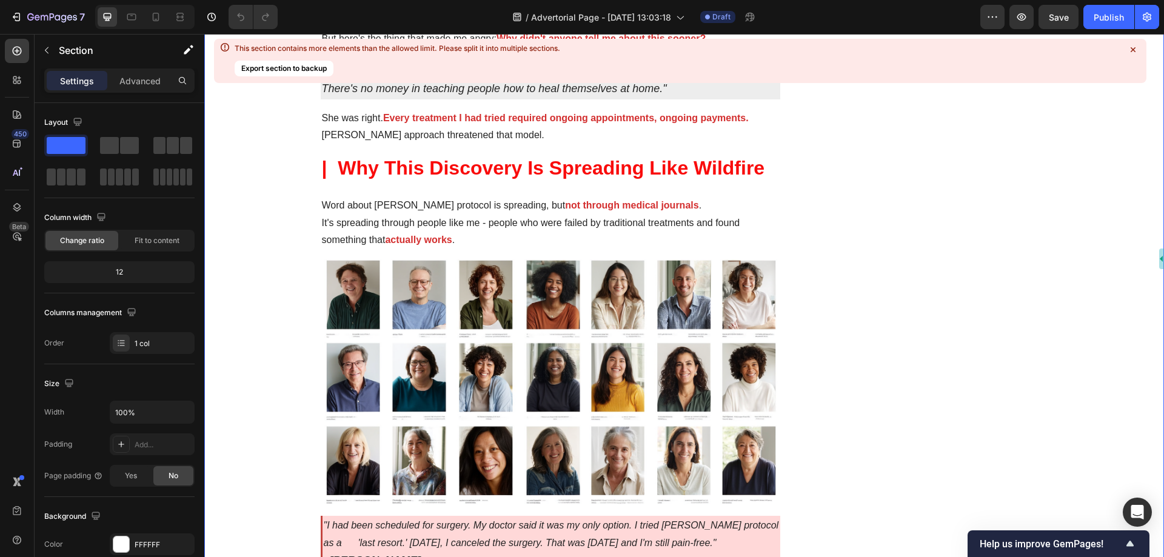
click at [1133, 49] on icon at bounding box center [1133, 49] width 5 height 5
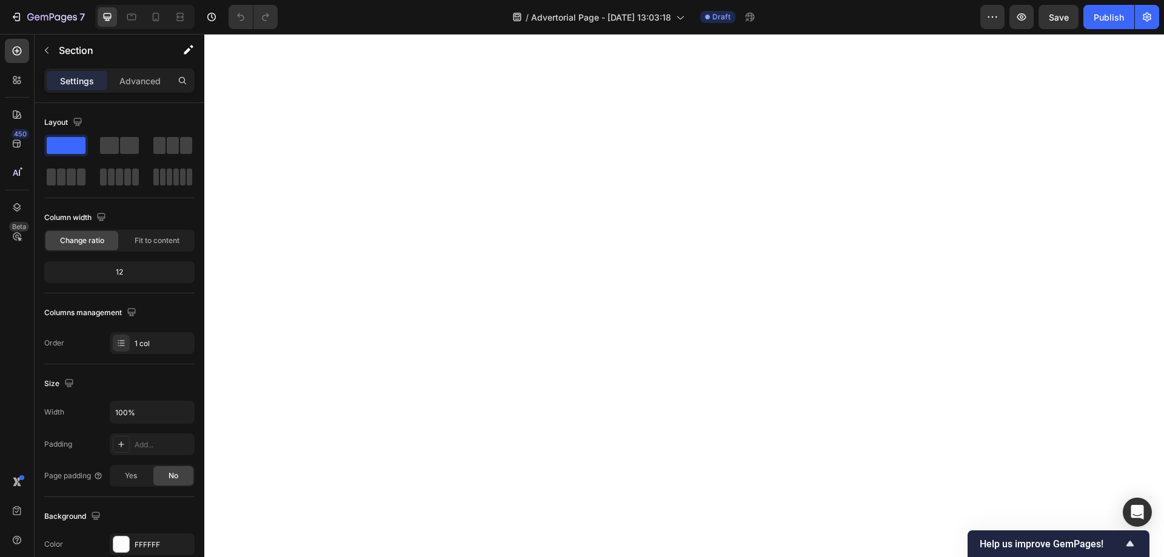
scroll to position [8366, 0]
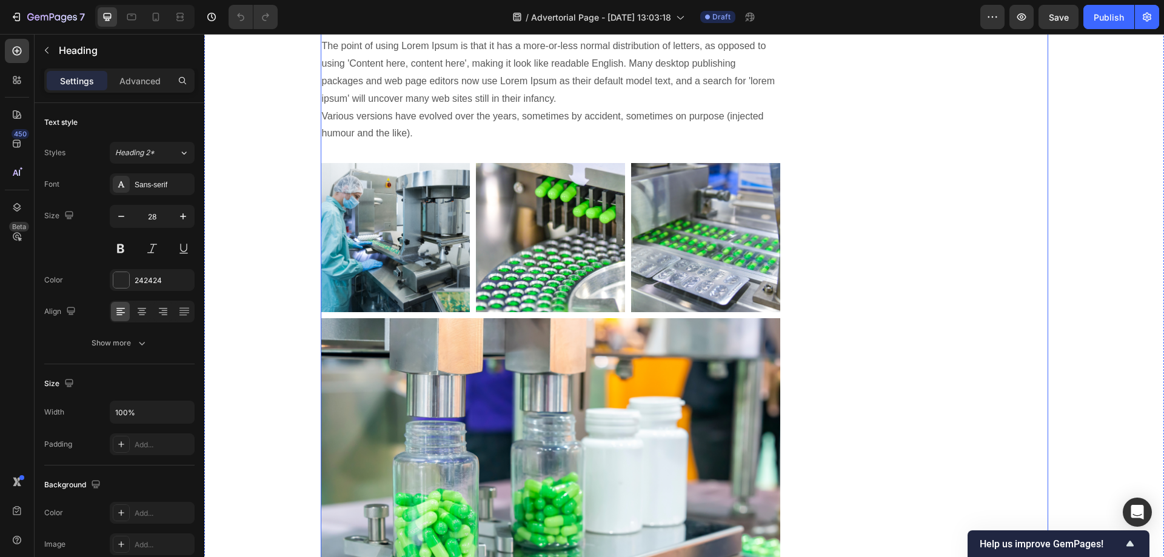
scroll to position [7274, 0]
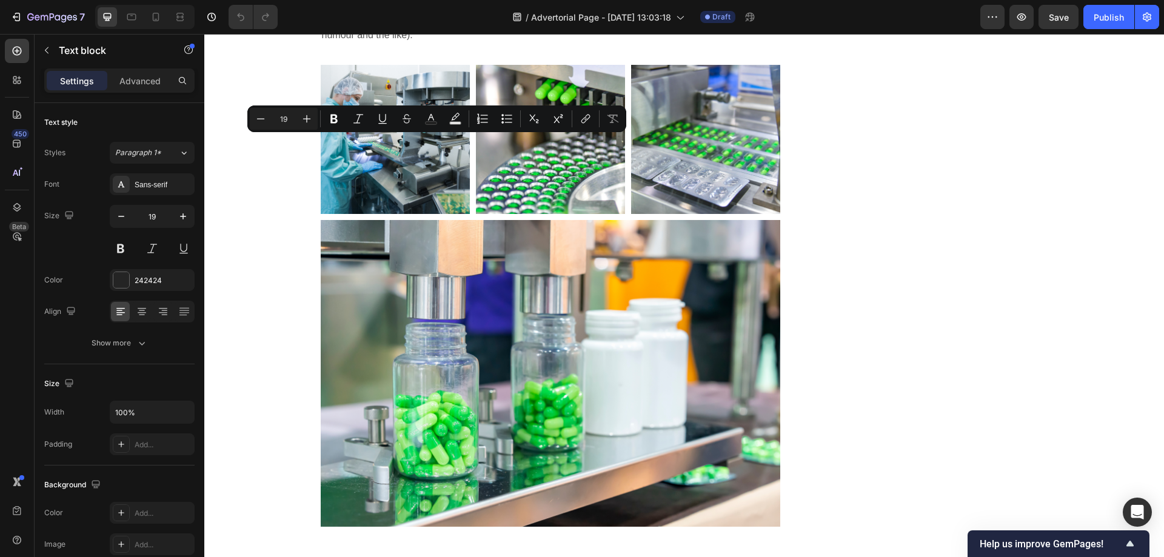
drag, startPoint x: 404, startPoint y: 179, endPoint x: 349, endPoint y: 144, distance: 65.7
copy p "Significant sleep improvement to maintain your positive energy every day."
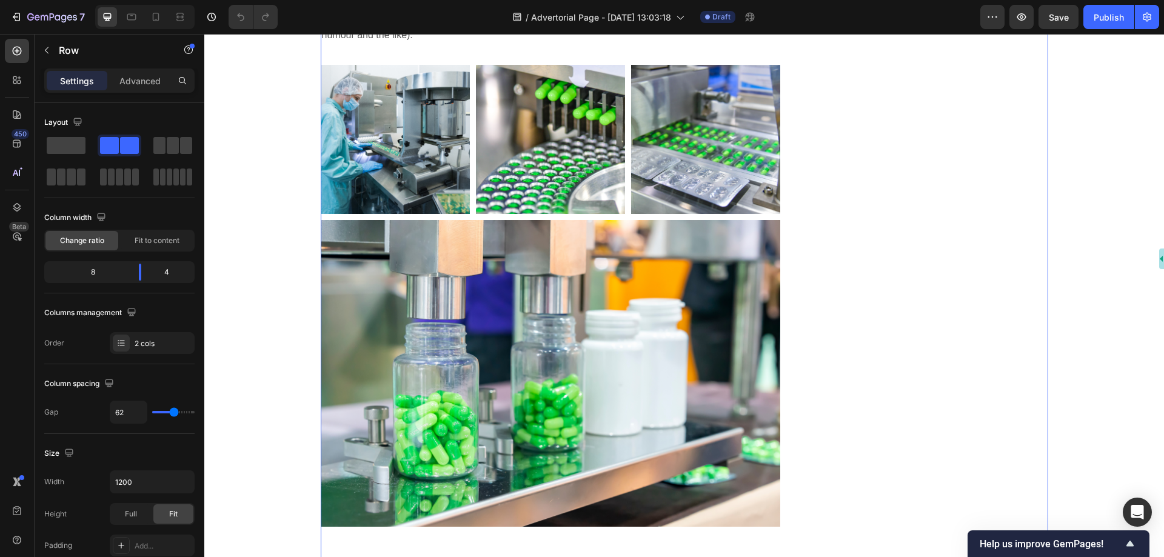
drag, startPoint x: 530, startPoint y: 102, endPoint x: 518, endPoint y: 99, distance: 13.1
drag, startPoint x: 535, startPoint y: 97, endPoint x: 527, endPoint y: 97, distance: 8.5
